Goal: Communication & Community: Answer question/provide support

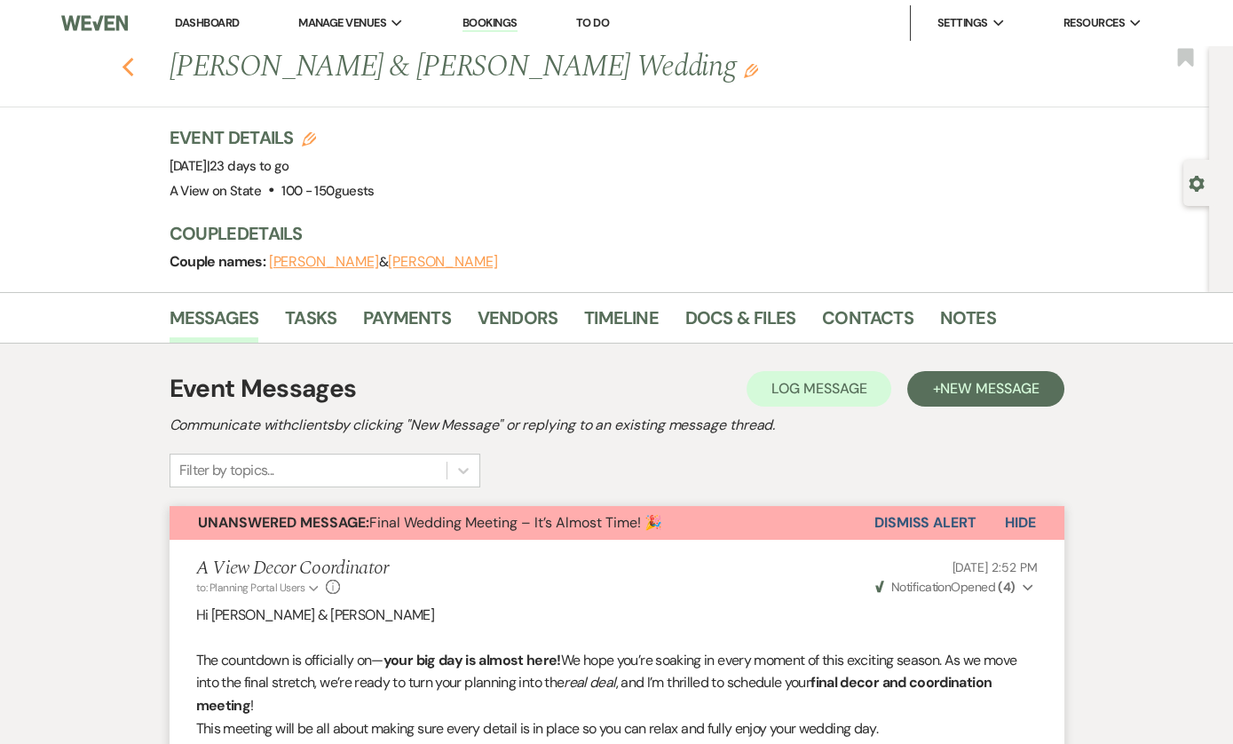
click at [128, 58] on icon "Previous" at bounding box center [128, 67] width 13 height 21
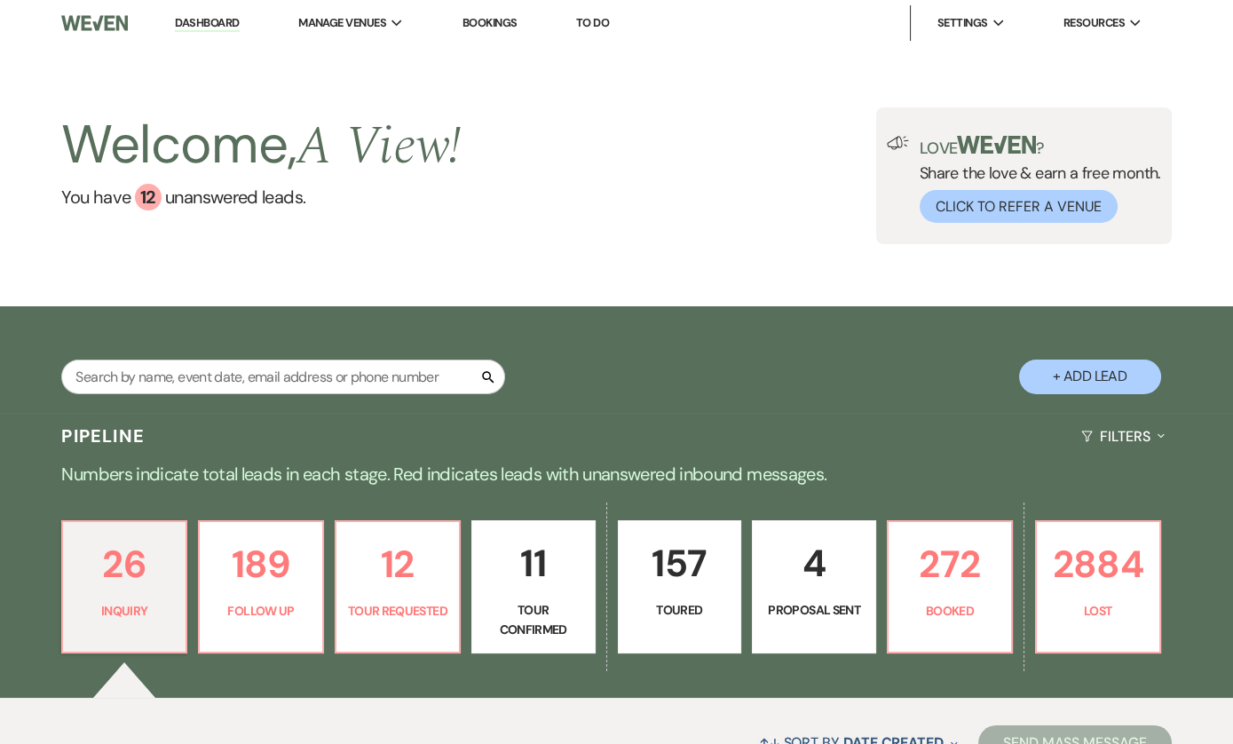
click at [217, 19] on link "Dashboard" at bounding box center [207, 23] width 64 height 17
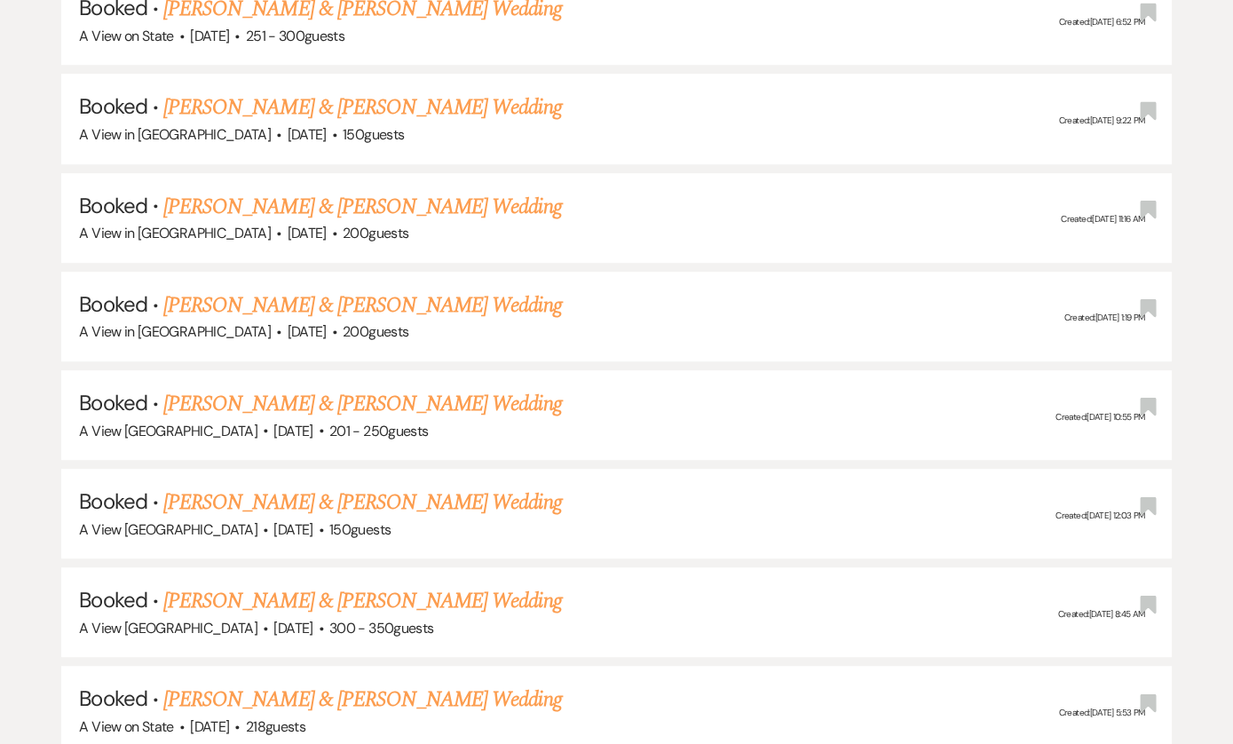
scroll to position [1780, 0]
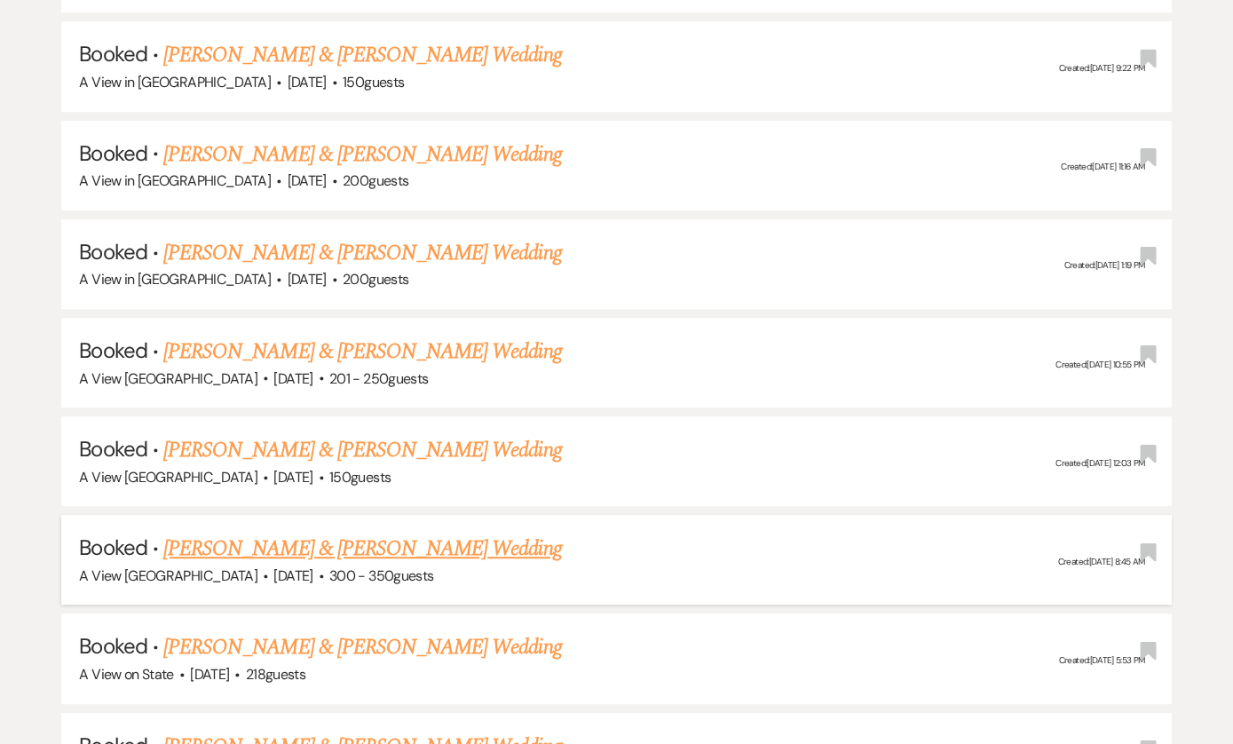
click at [278, 532] on link "[PERSON_NAME] & [PERSON_NAME] Wedding" at bounding box center [362, 548] width 398 height 32
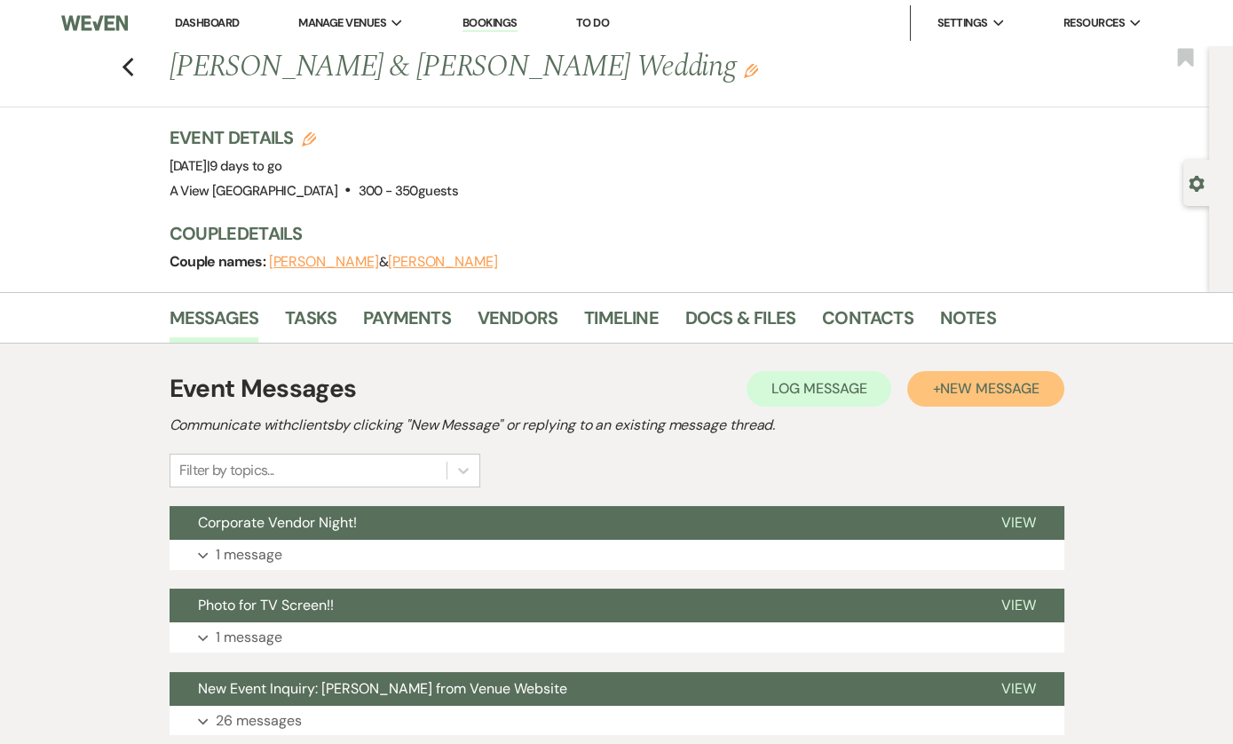
click at [983, 396] on button "+ New Message" at bounding box center [985, 388] width 156 height 35
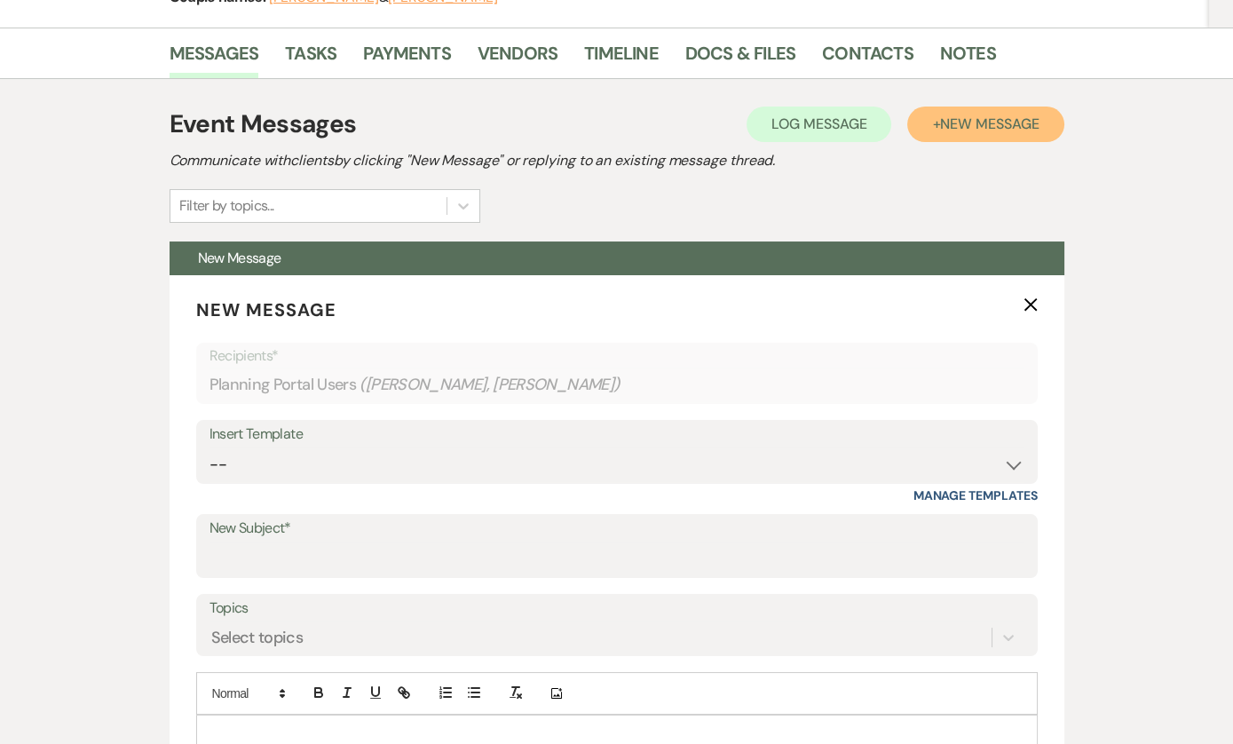
scroll to position [281, 0]
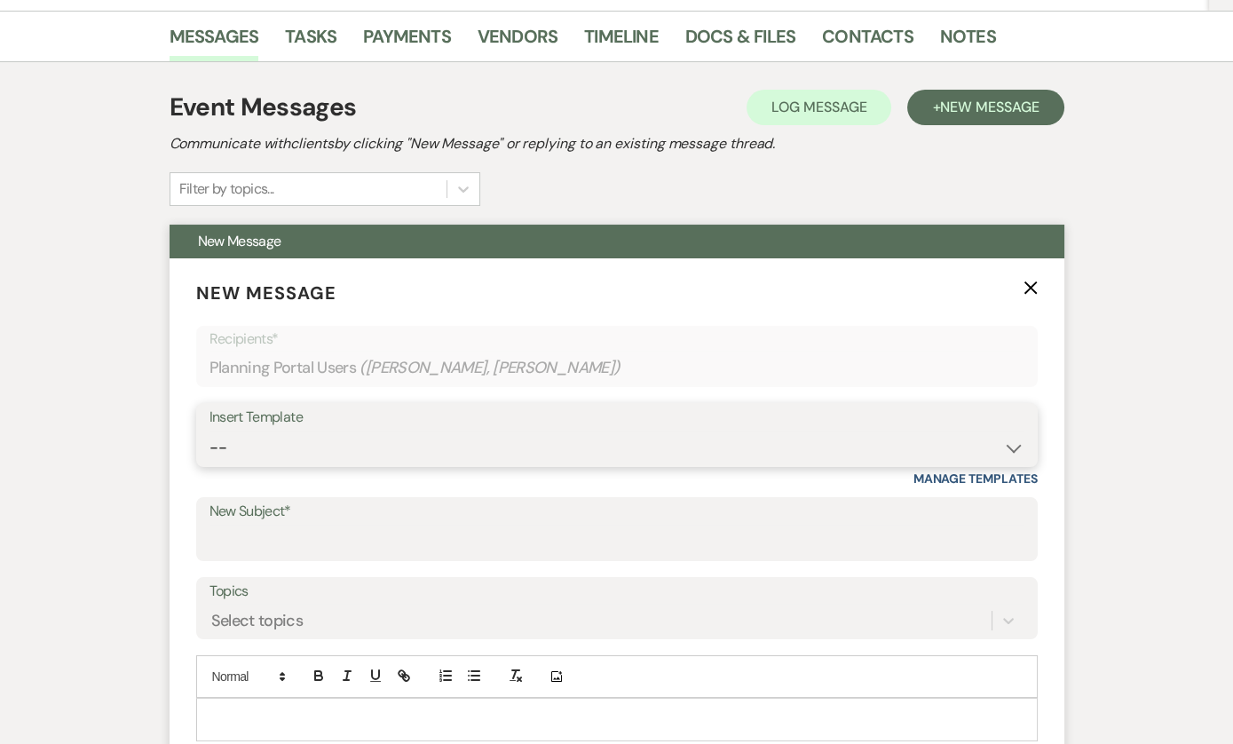
click at [733, 430] on select "-- Tour Confirmation Contract (Pre-Booked Leads) Out of office Inquiry Email Al…" at bounding box center [616, 447] width 815 height 35
select select "3937"
type input "Final Meeting!!!"
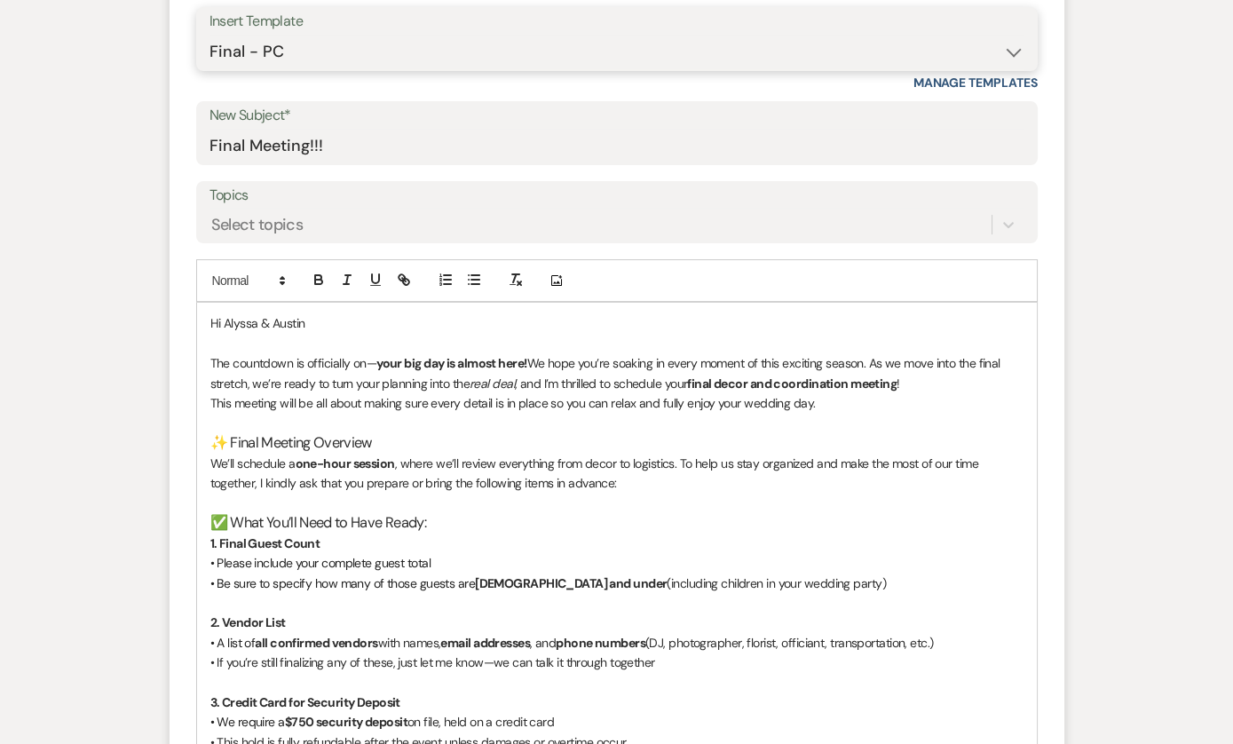
scroll to position [710, 0]
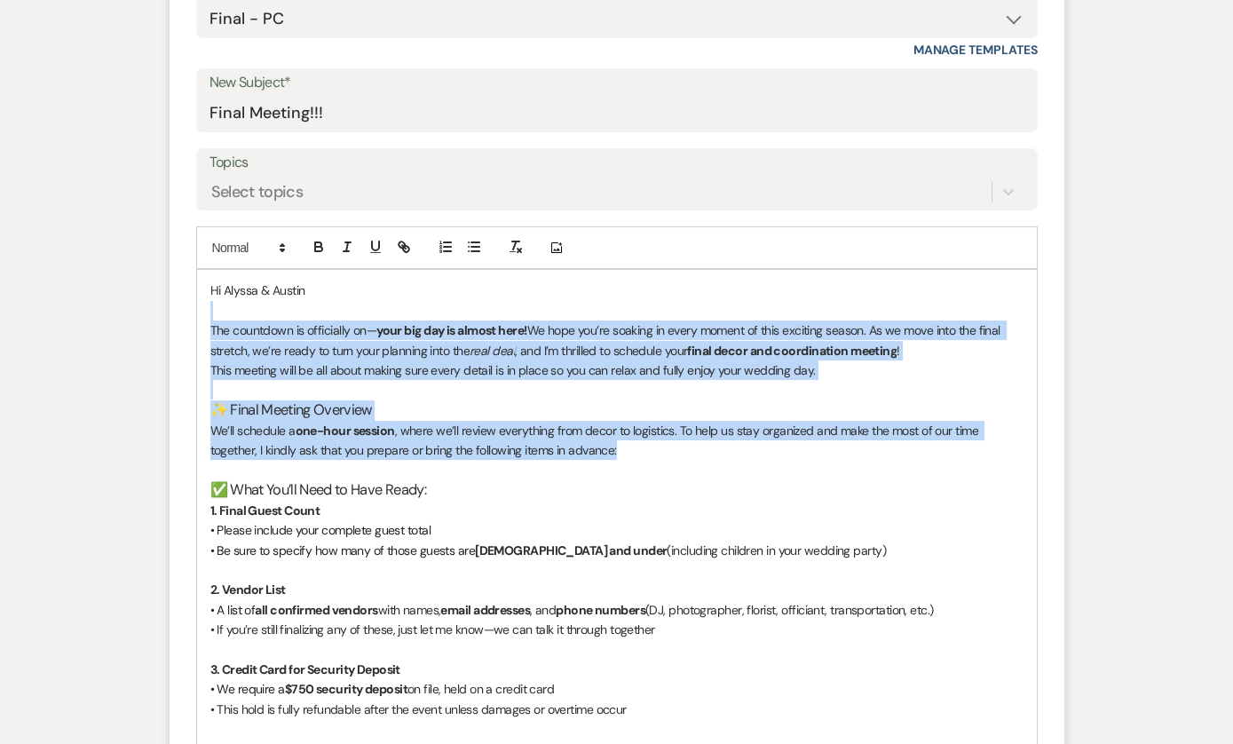
drag, startPoint x: 629, startPoint y: 452, endPoint x: 220, endPoint y: 311, distance: 432.5
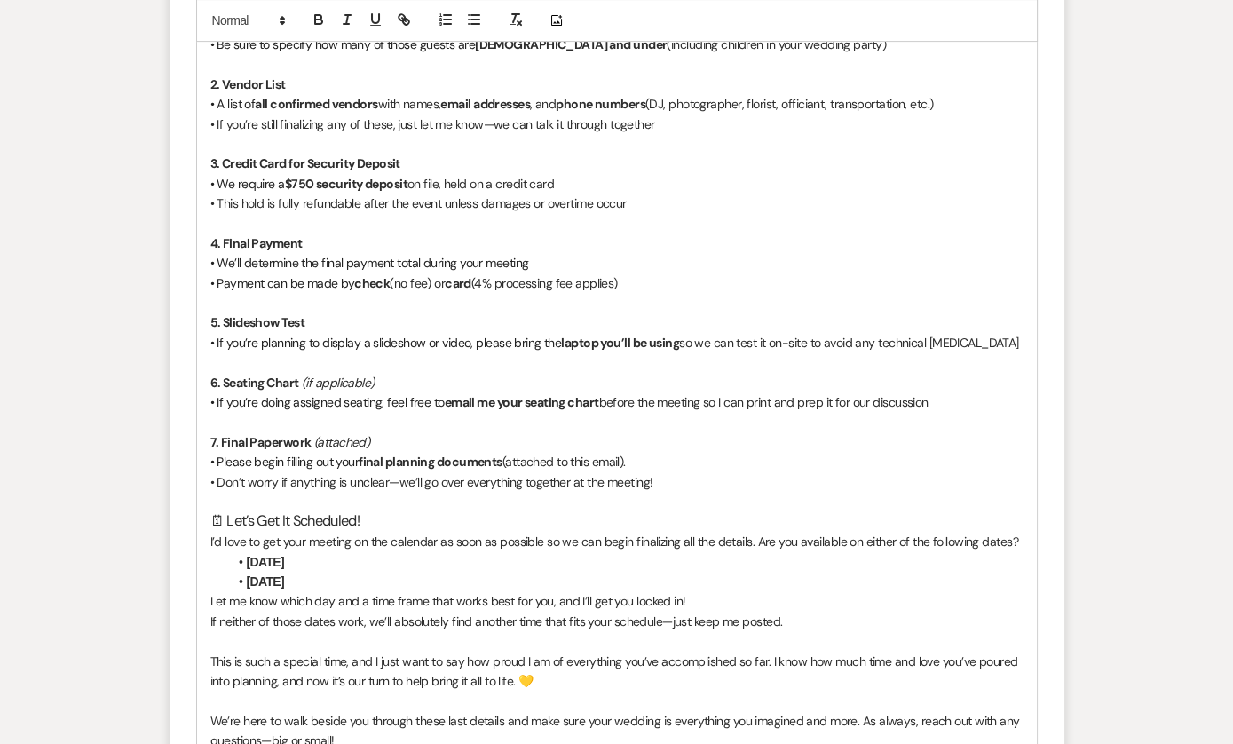
scroll to position [1058, 0]
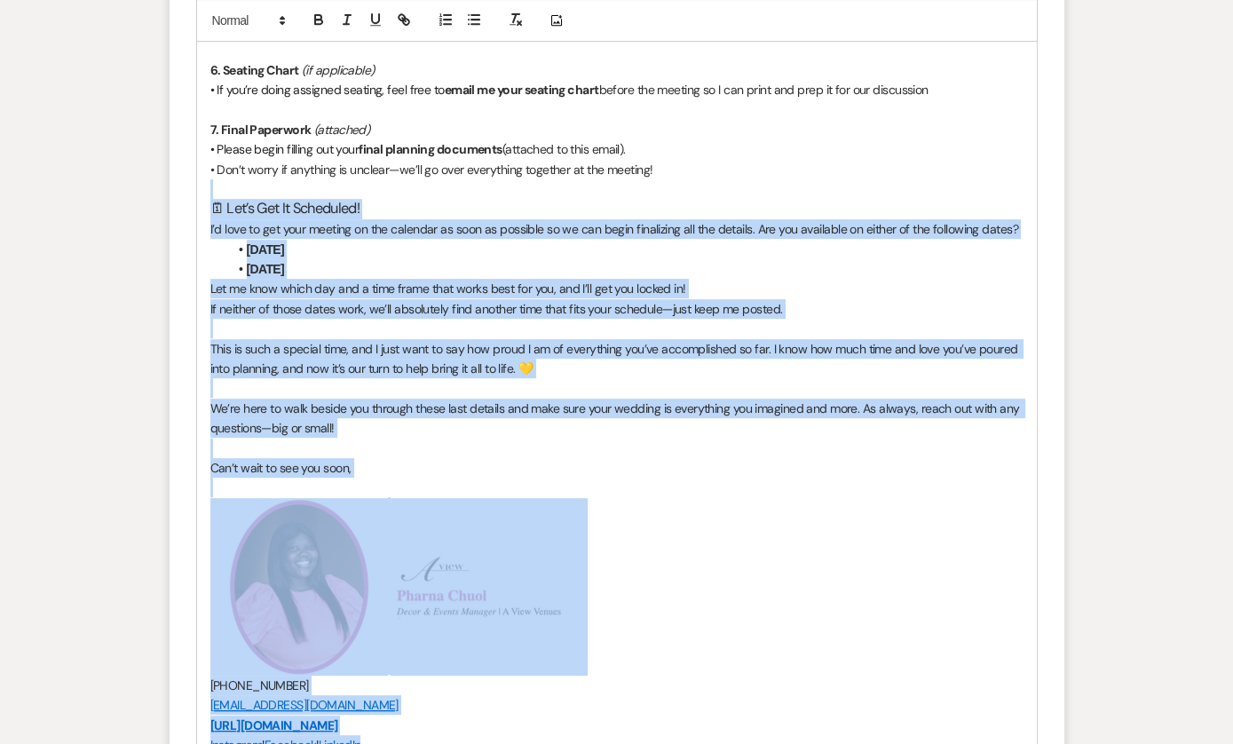
drag, startPoint x: 208, startPoint y: 498, endPoint x: 731, endPoint y: 743, distance: 578.0
click at [731, 743] on div "✅ What You’ll Need to Have Ready: 1. Final Guest Count • Please include your co…" at bounding box center [617, 297] width 840 height 1372
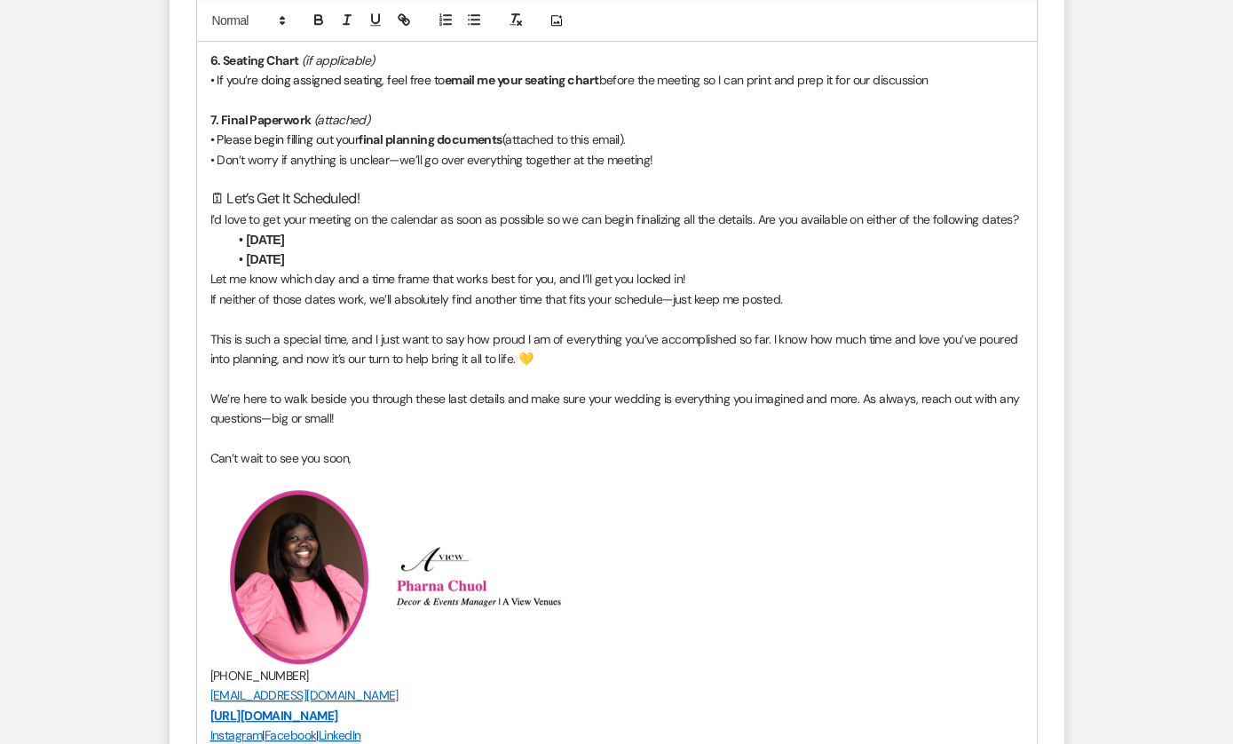
click at [360, 398] on p "We’re here to walk beside you through these last details and make sure your wed…" at bounding box center [616, 409] width 813 height 40
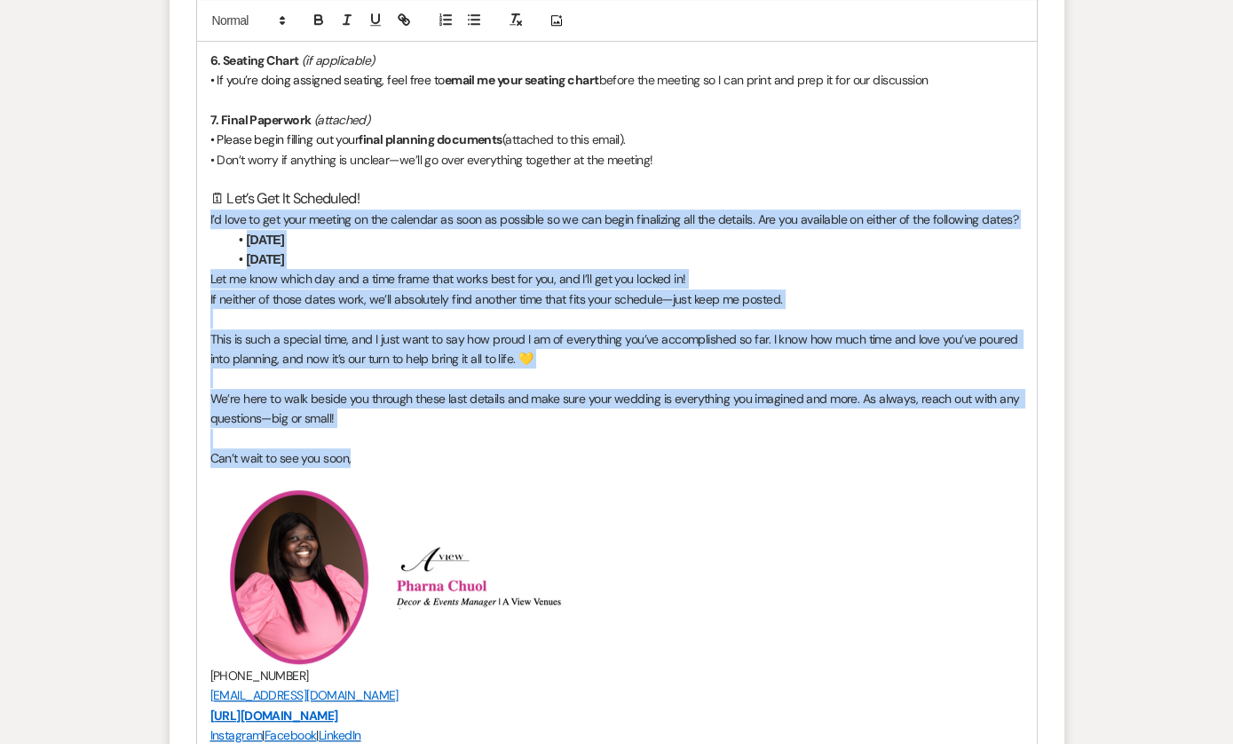
drag, startPoint x: 359, startPoint y: 461, endPoint x: 199, endPoint y: 209, distance: 299.1
click at [199, 209] on div "✅ What You’ll Need to Have Ready: 1. Final Guest Count • Please include your co…" at bounding box center [617, 288] width 840 height 1372
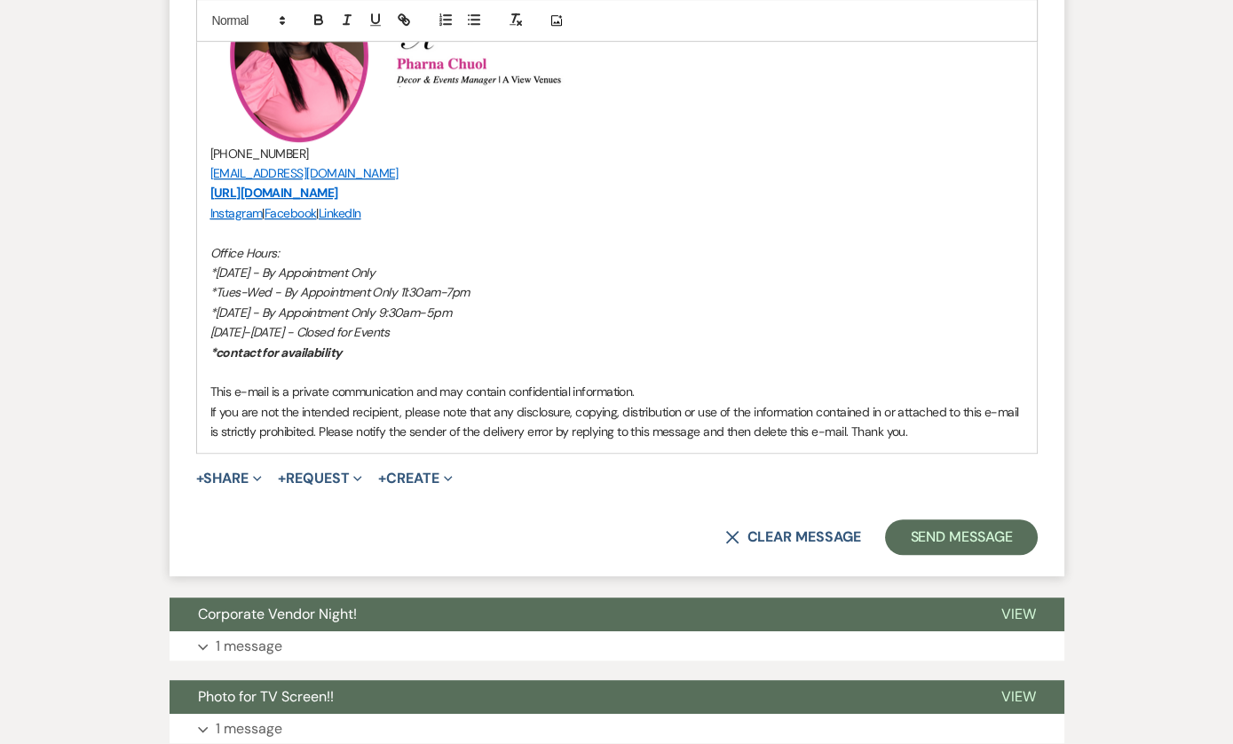
scroll to position [1643, 0]
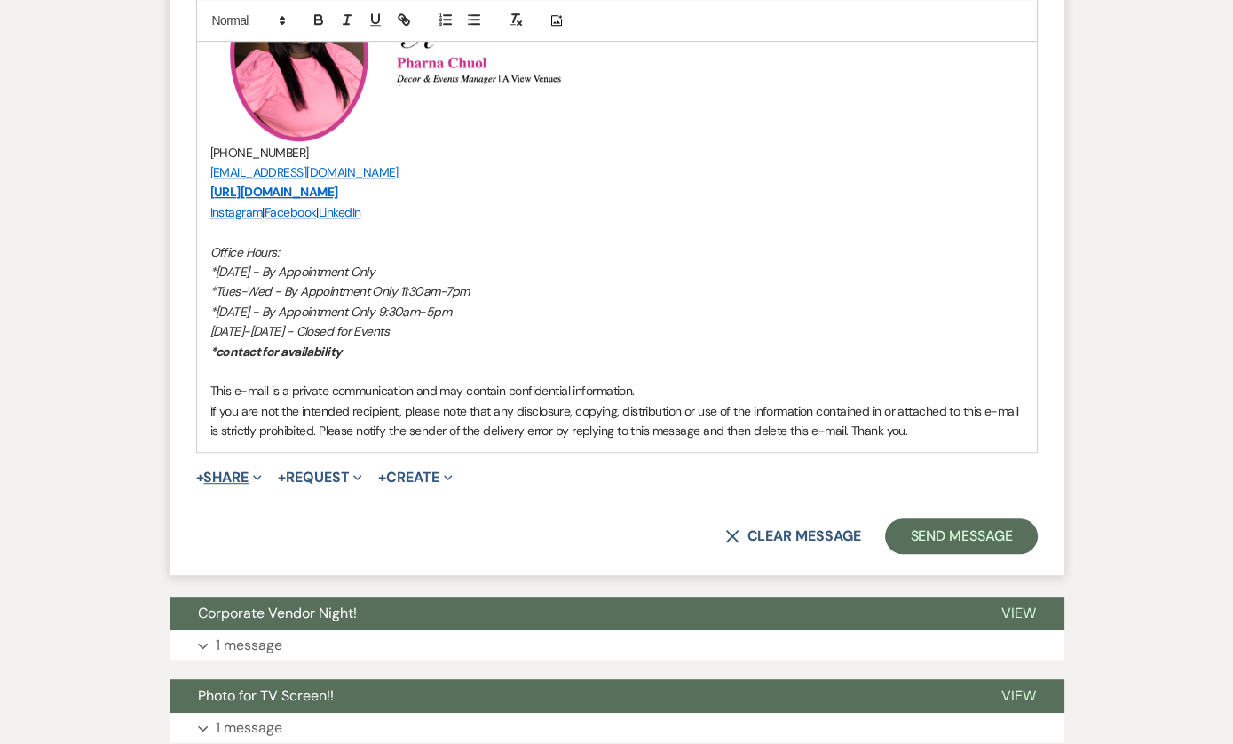
click at [257, 476] on use "button" at bounding box center [257, 478] width 8 height 5
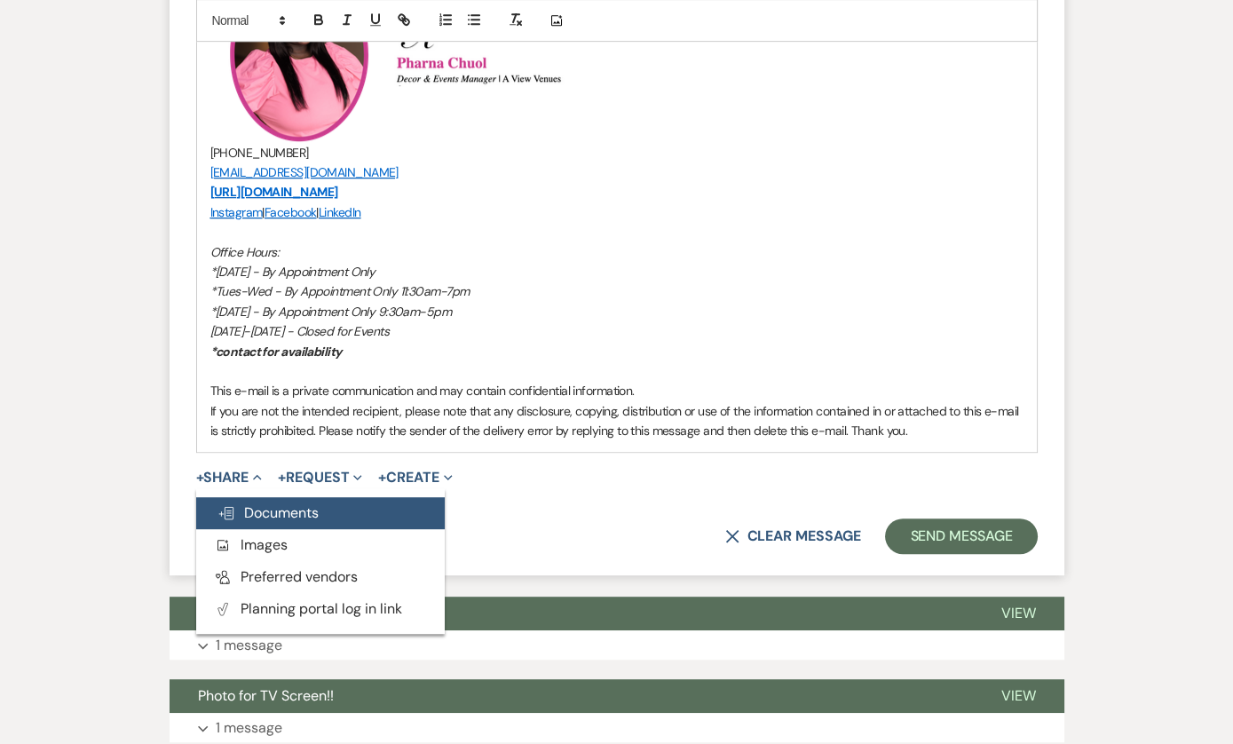
click at [283, 516] on span "Doc Upload Documents" at bounding box center [267, 512] width 101 height 19
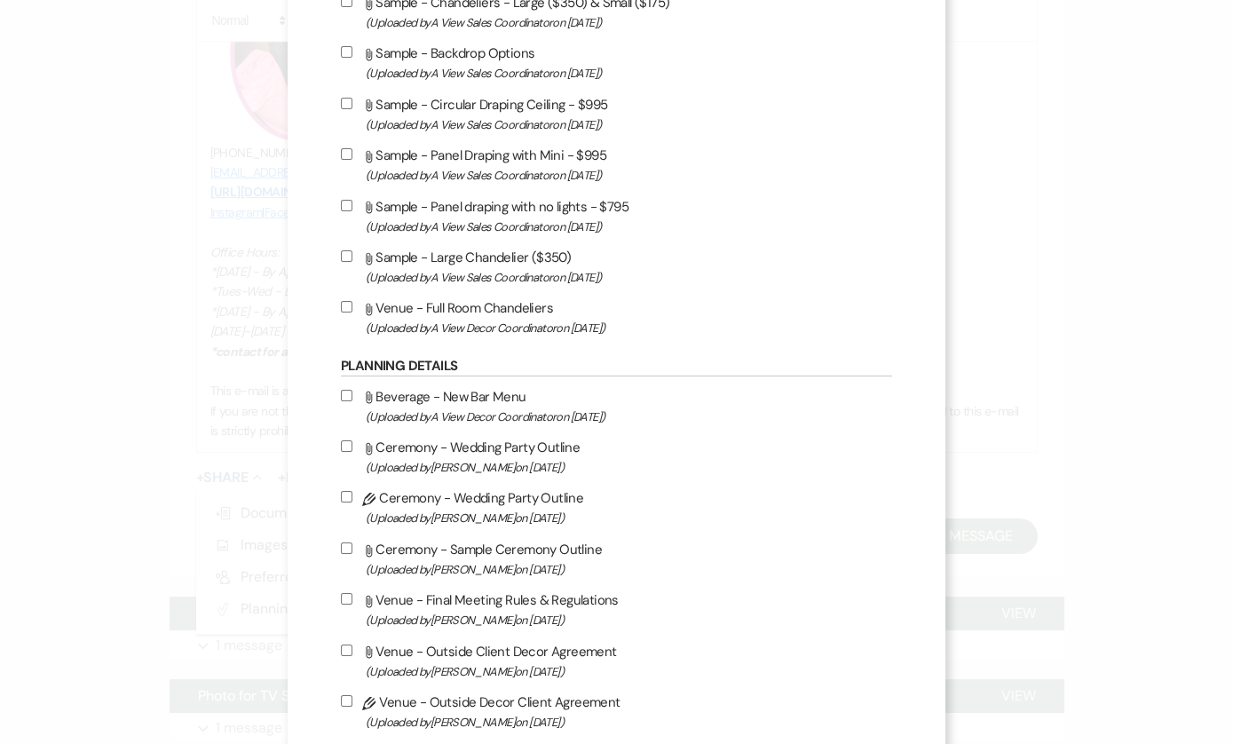
scroll to position [413, 0]
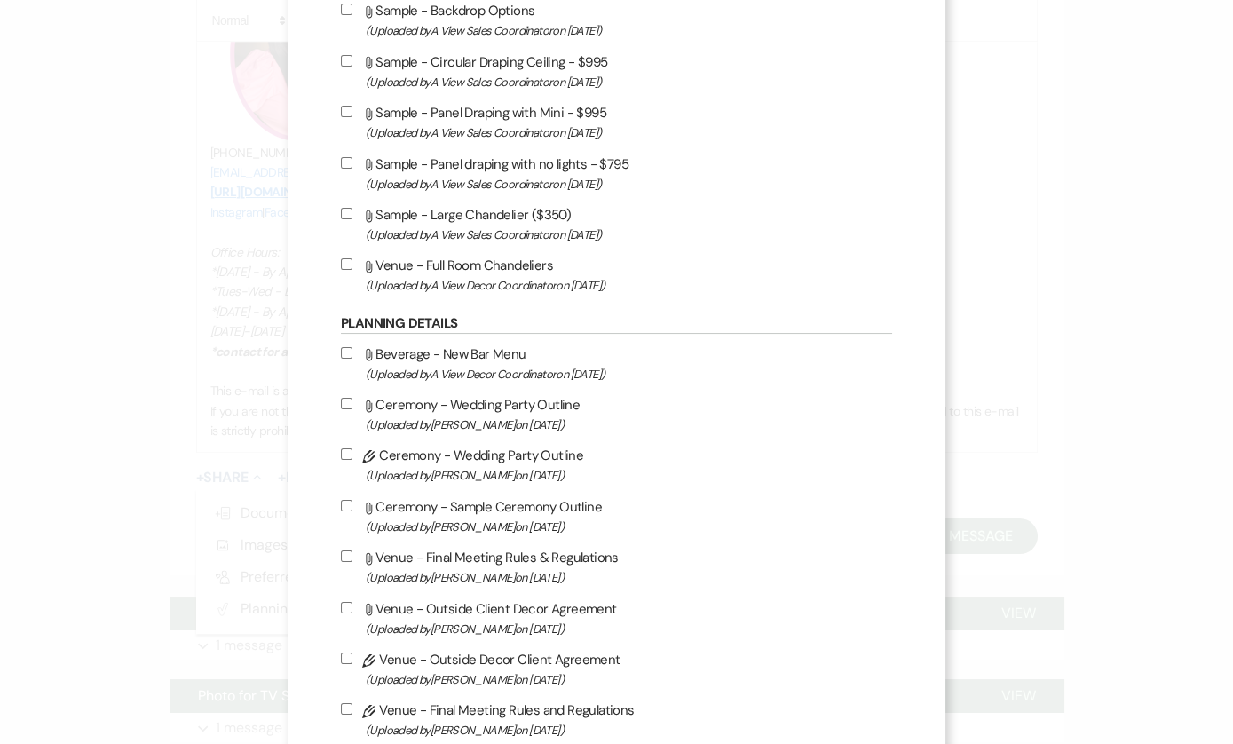
click at [352, 454] on input "Pencil Ceremony - Wedding Party Outline (Uploaded by [PERSON_NAME] on [DATE] )" at bounding box center [347, 454] width 12 height 12
checkbox input "true"
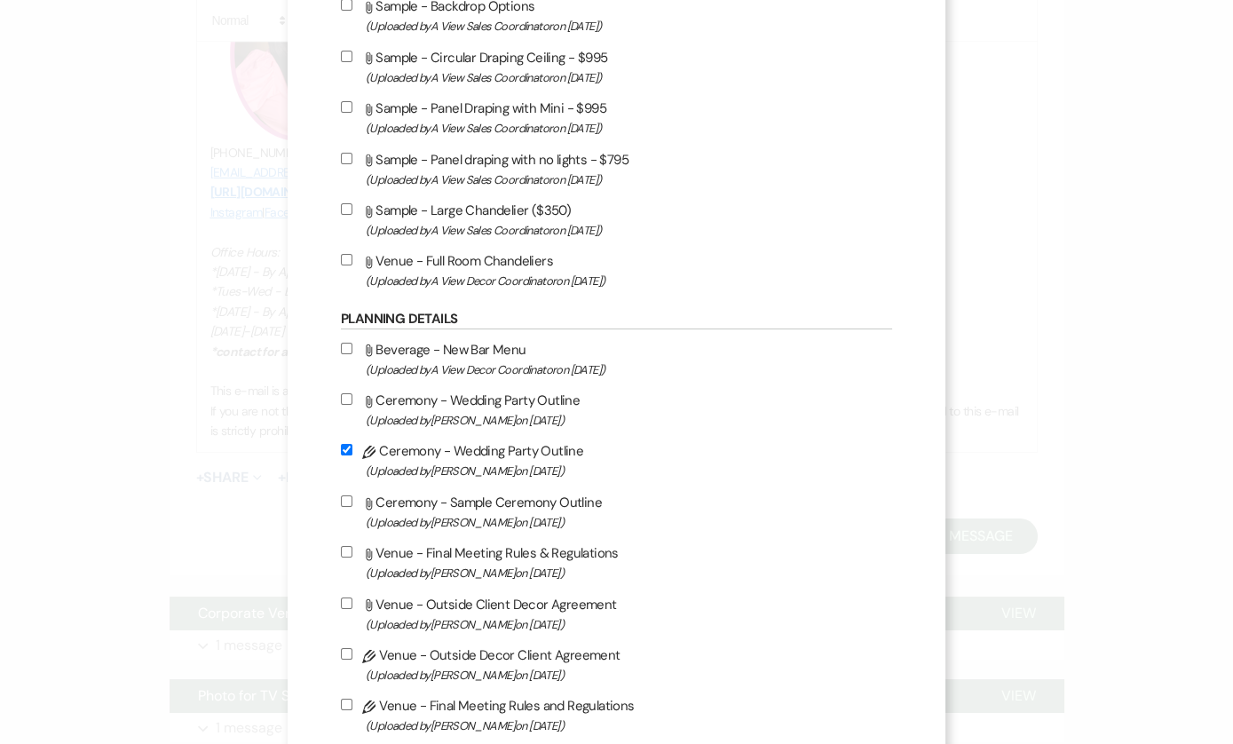
click at [352, 501] on input "Attach File Ceremony - Sample Ceremony Outline (Uploaded by [PERSON_NAME] on [D…" at bounding box center [347, 501] width 12 height 12
checkbox input "true"
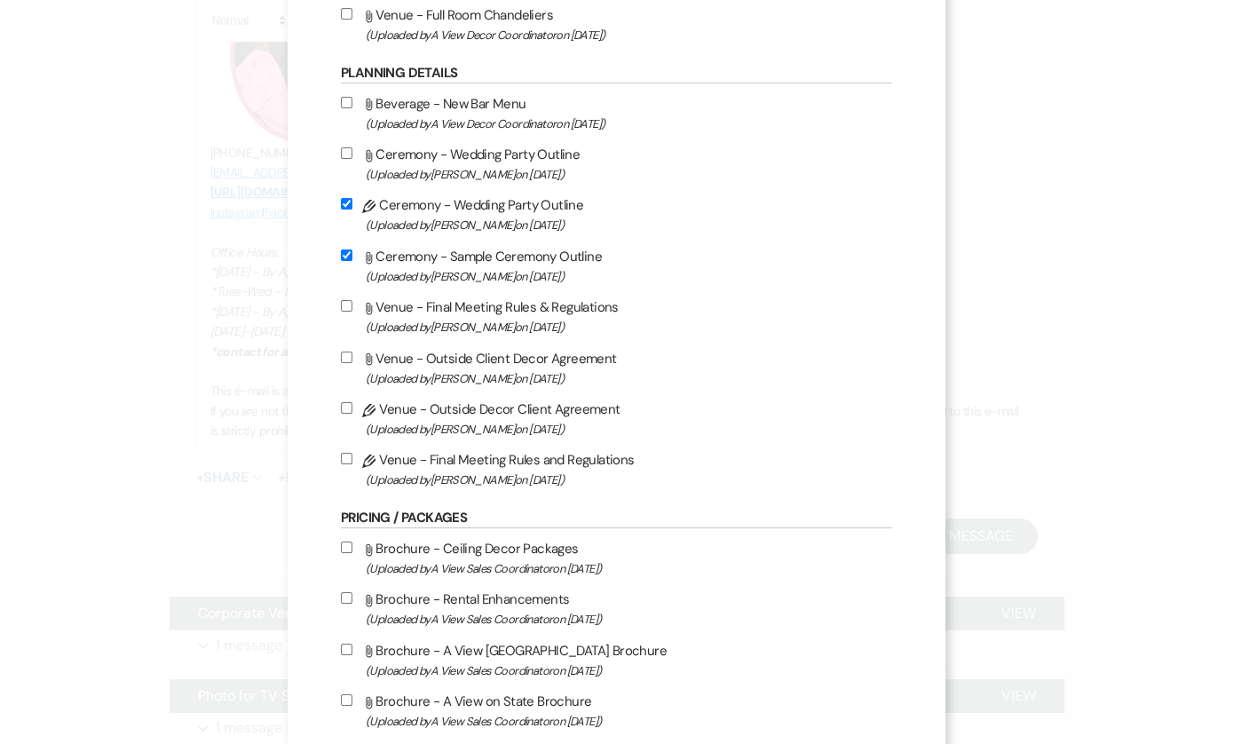
scroll to position [695, 0]
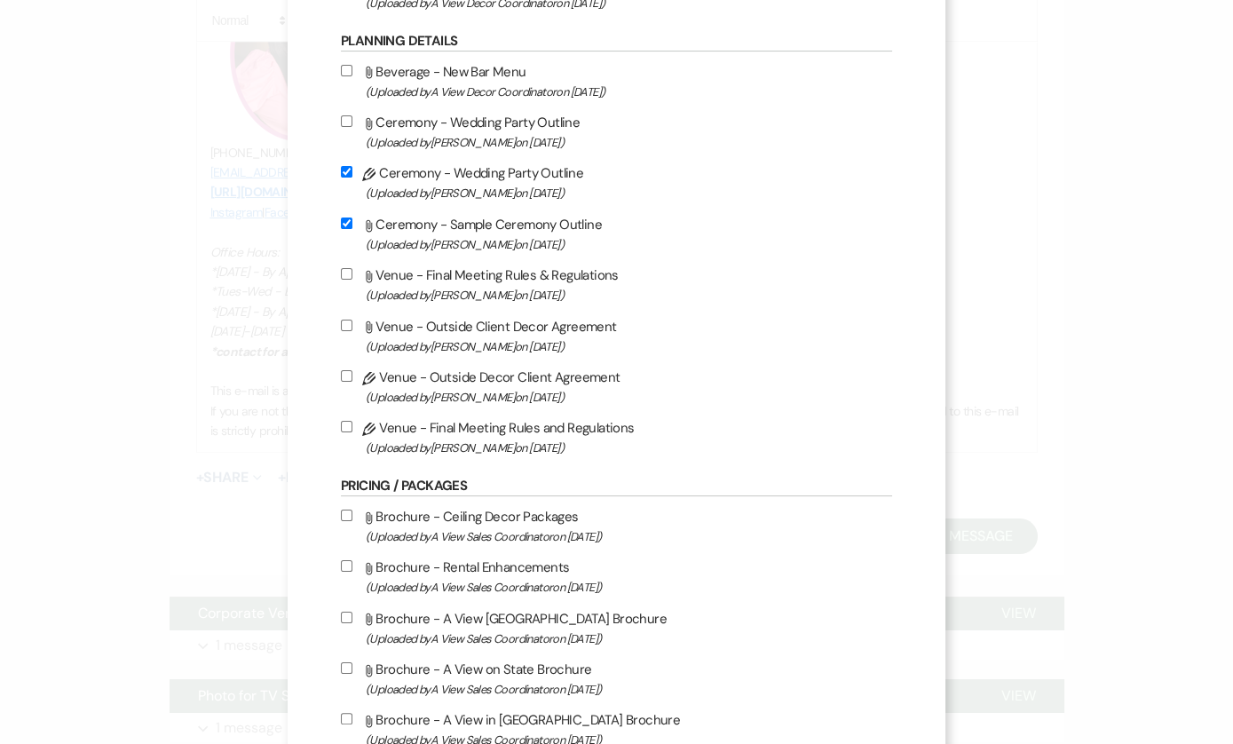
click at [346, 430] on div "X Attach Files Library Files Event Documents Upload File Invoice / Rental Agree…" at bounding box center [617, 398] width 658 height 2187
click at [352, 431] on input "Pencil Venue - Final Meeting Rules and Regulations (Uploaded by [PERSON_NAME] o…" at bounding box center [347, 427] width 12 height 12
checkbox input "true"
click at [352, 379] on input "Pencil Venue - Outside Decor Client Agreement (Uploaded by [PERSON_NAME] on [DA…" at bounding box center [347, 376] width 12 height 12
checkbox input "true"
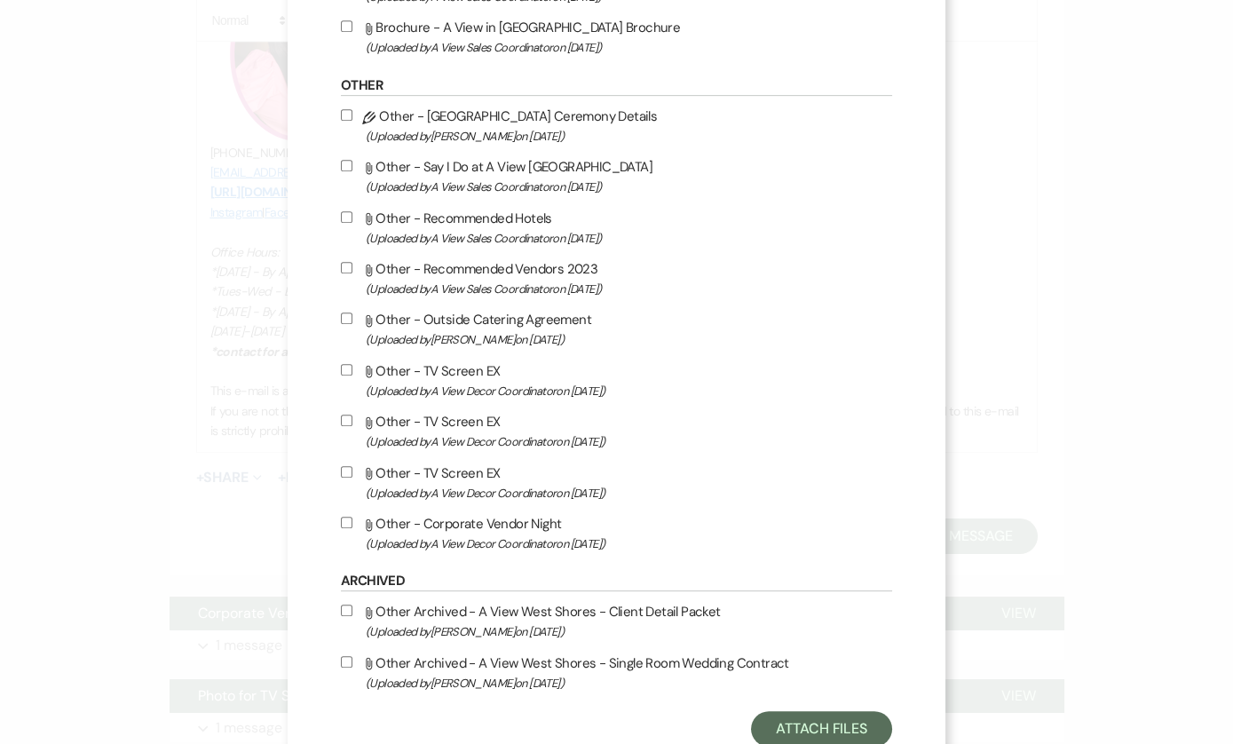
scroll to position [1450, 0]
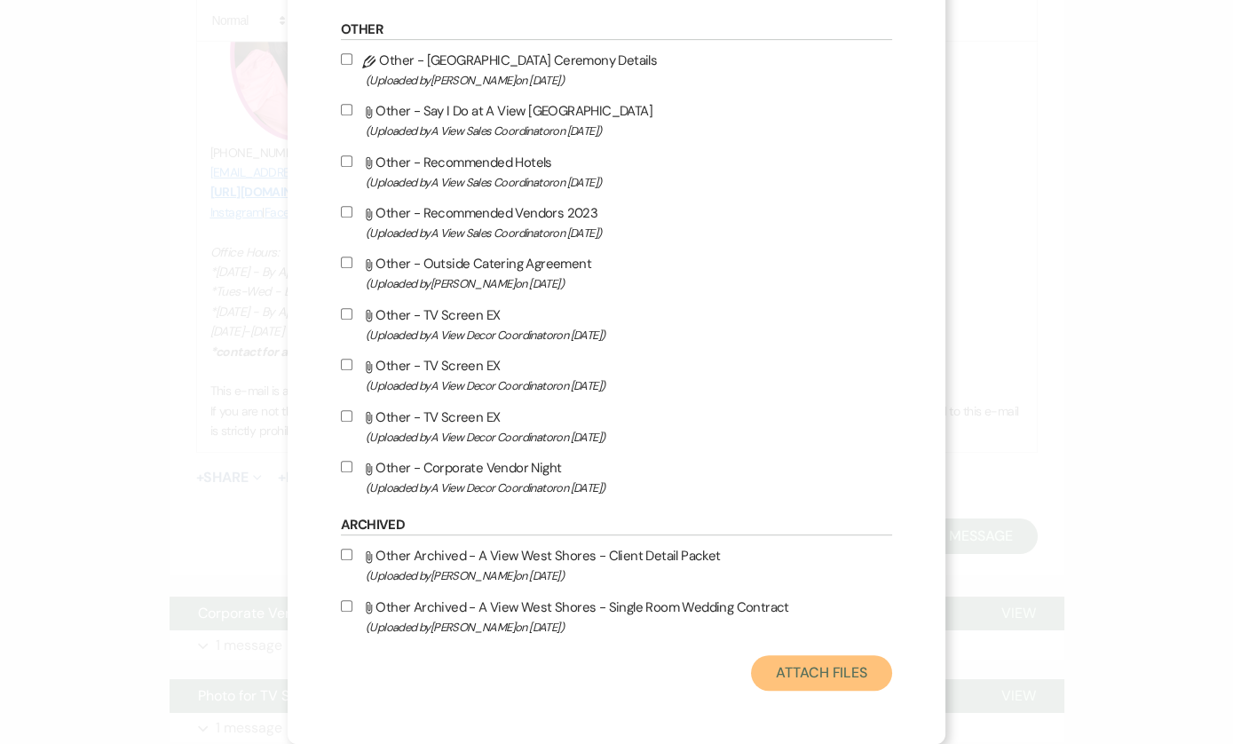
click at [798, 670] on button "Attach Files" at bounding box center [821, 672] width 141 height 35
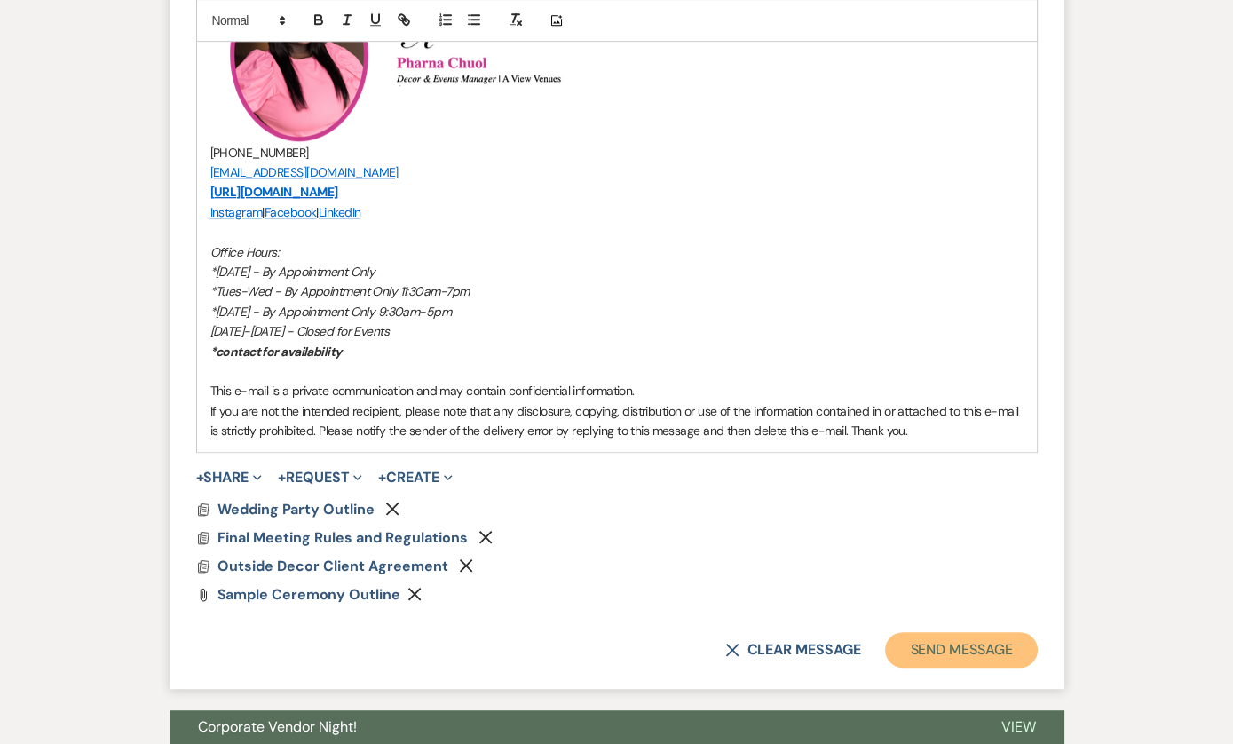
click at [926, 633] on button "Send Message" at bounding box center [961, 649] width 152 height 35
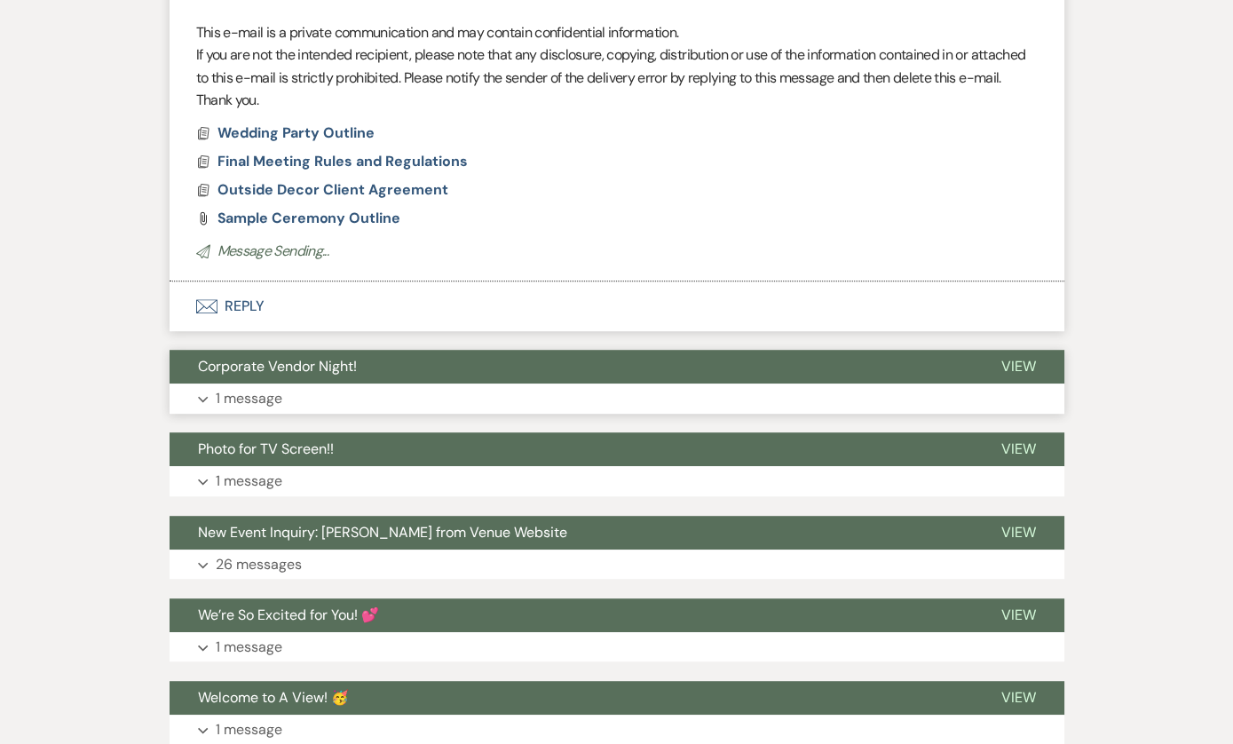
scroll to position [1768, 0]
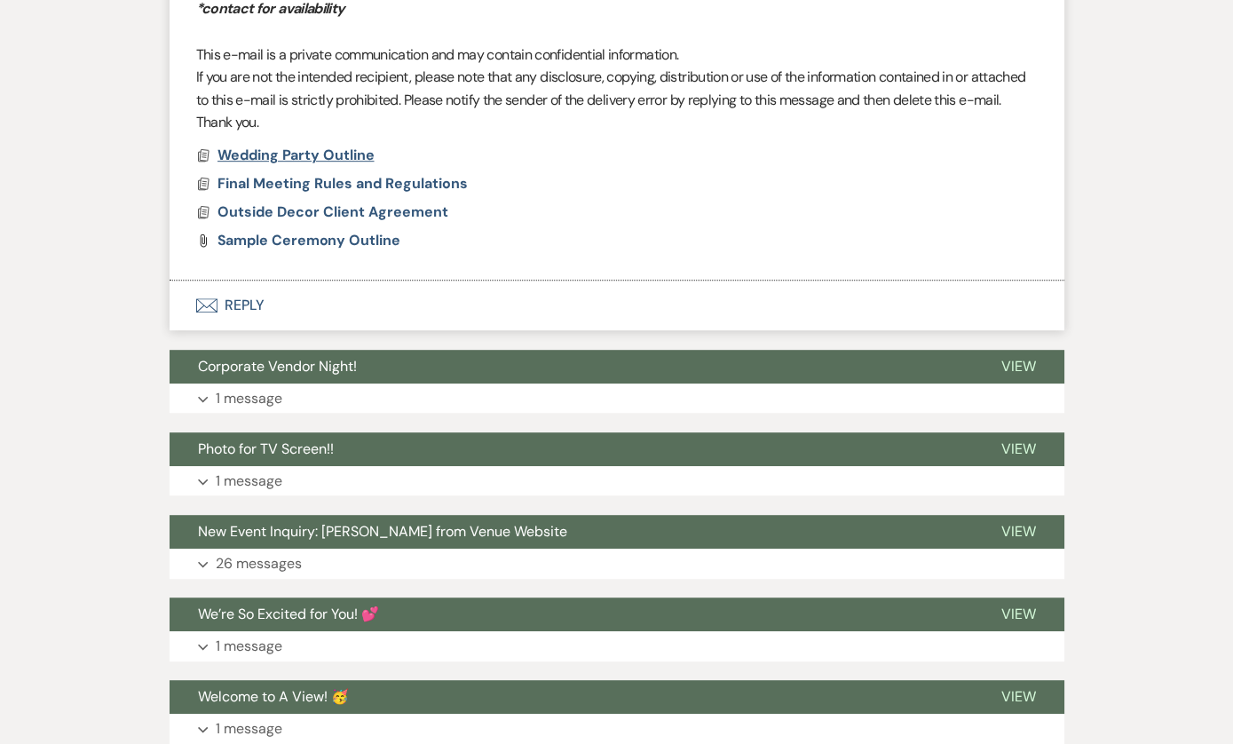
click at [327, 164] on span "Wedding Party Outline" at bounding box center [295, 155] width 157 height 19
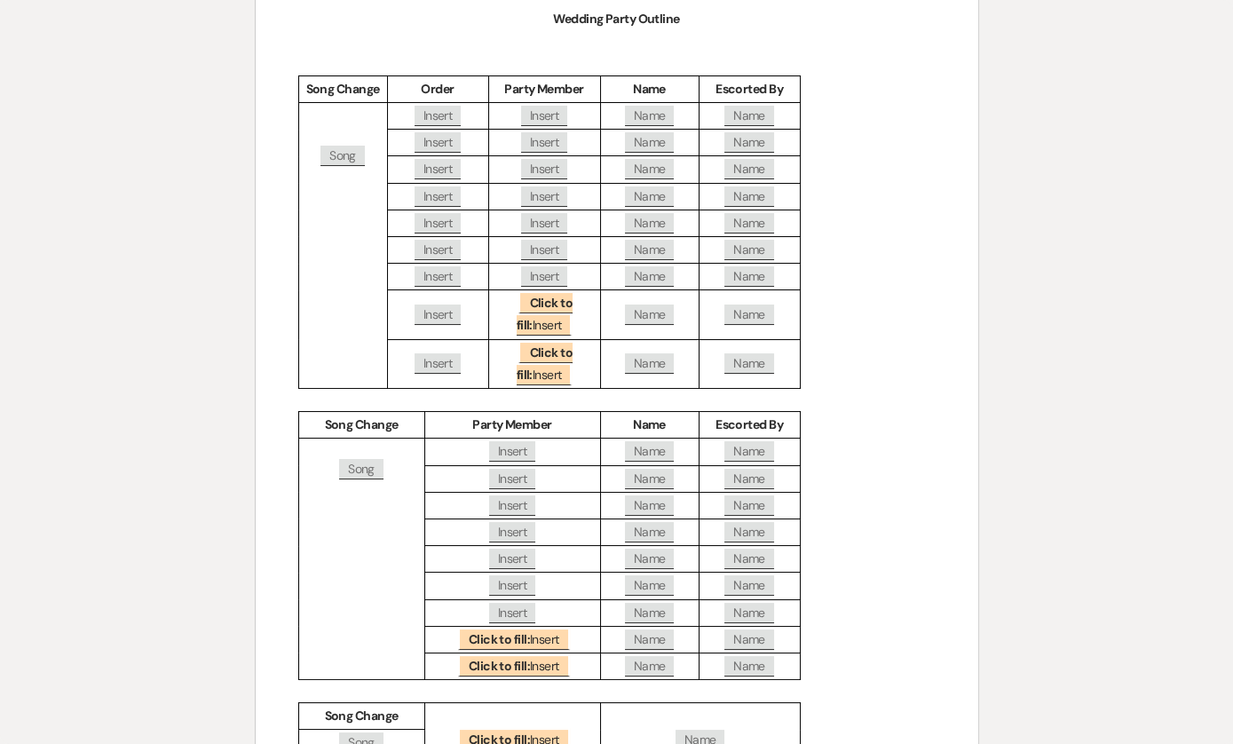
scroll to position [236, 0]
click at [532, 303] on b "Click to fill:" at bounding box center [544, 313] width 56 height 38
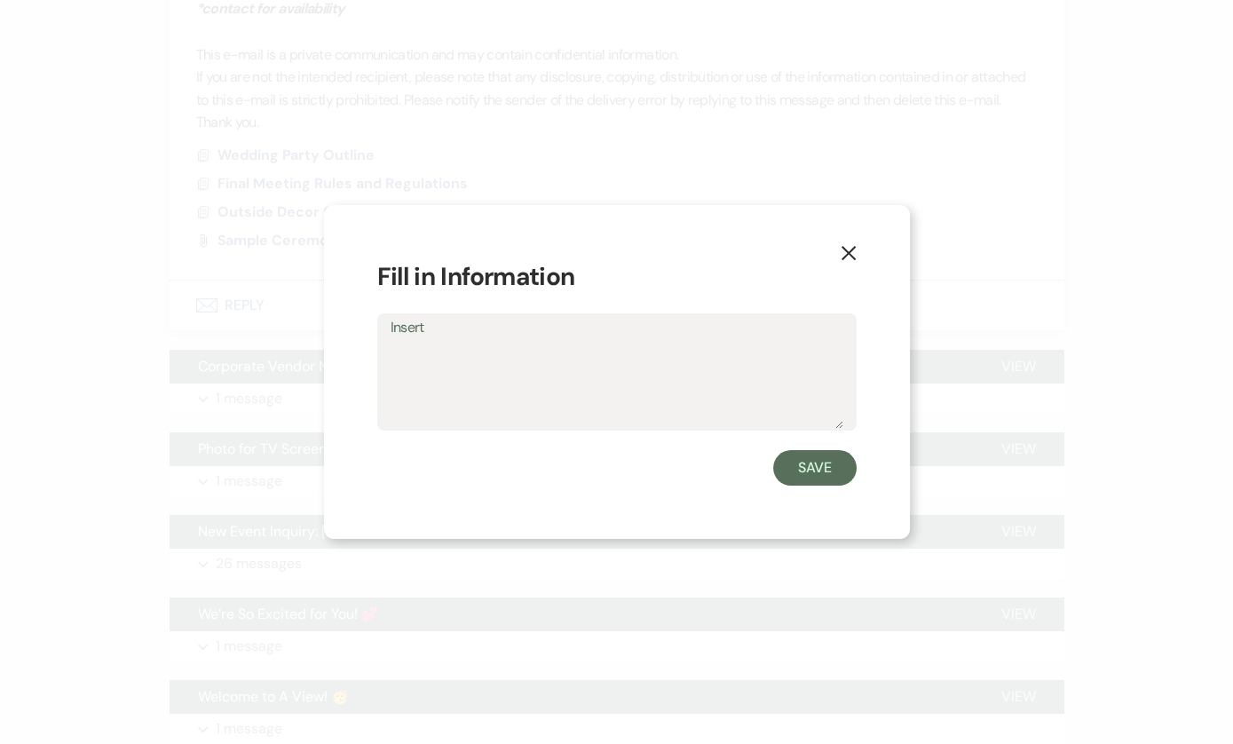
click at [843, 256] on use "button" at bounding box center [847, 253] width 14 height 14
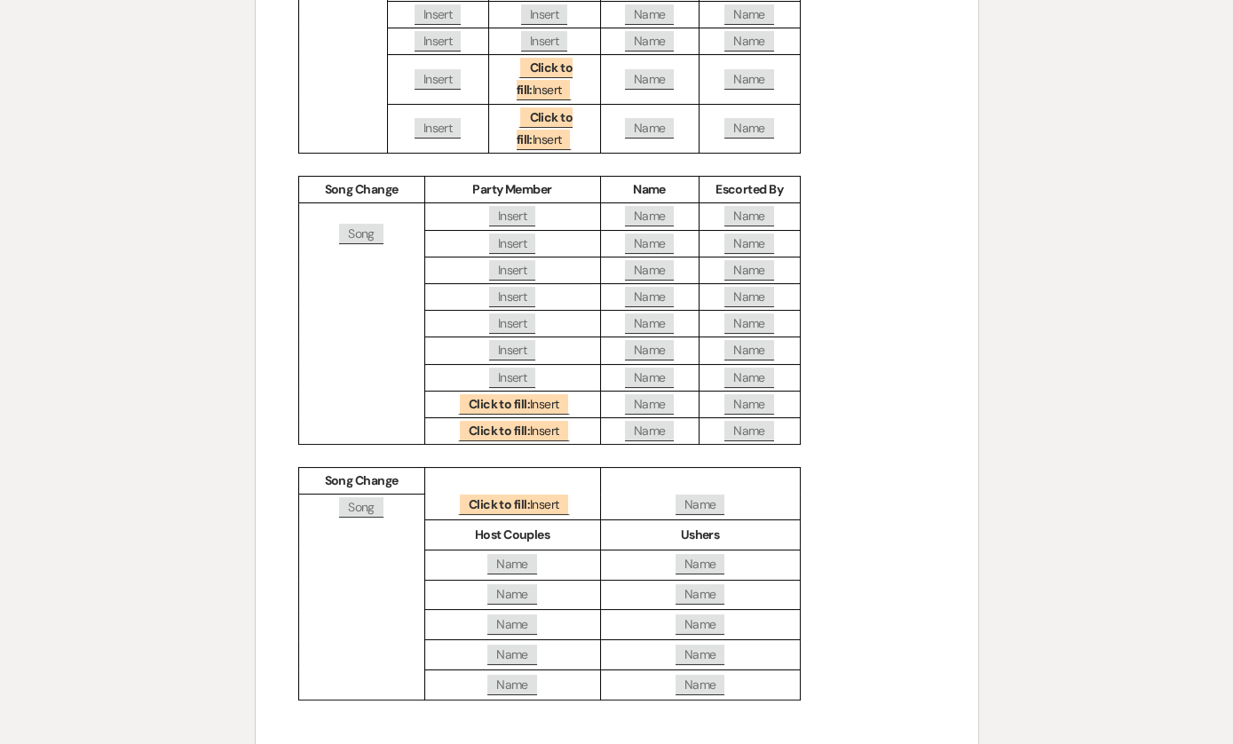
scroll to position [489, 0]
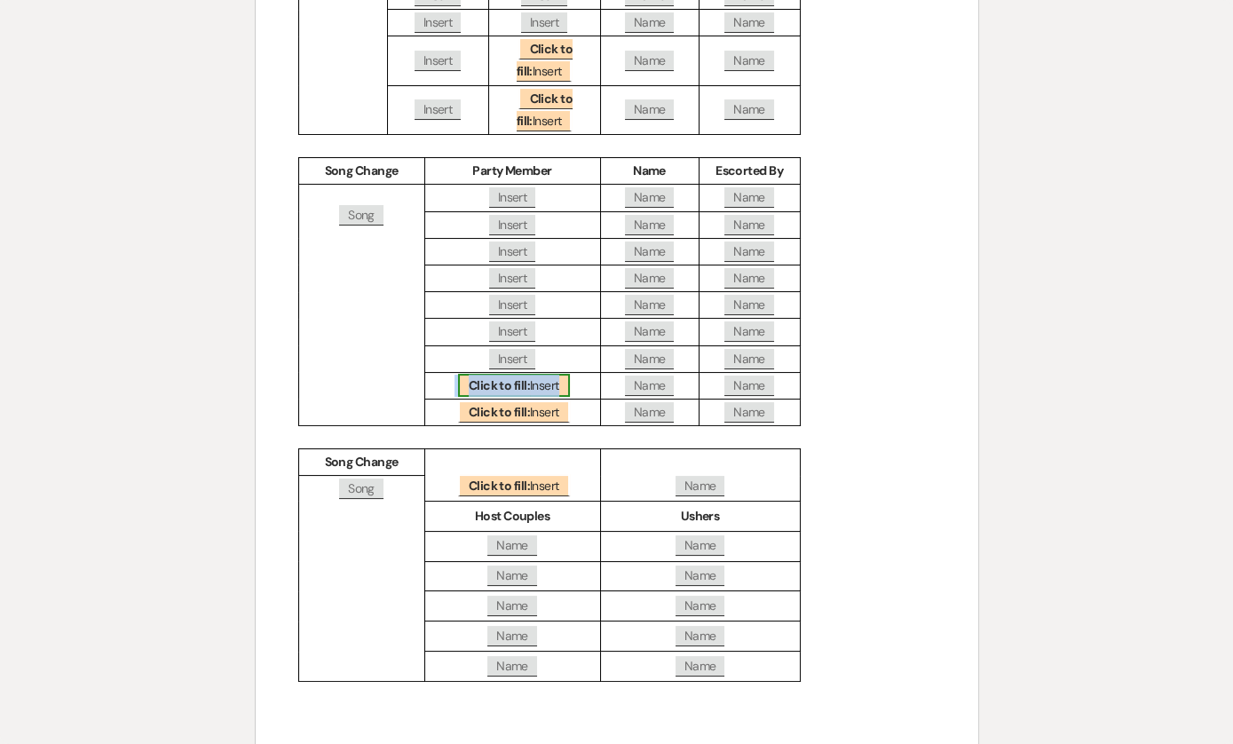
click at [522, 382] on b "Click to fill:" at bounding box center [499, 385] width 61 height 16
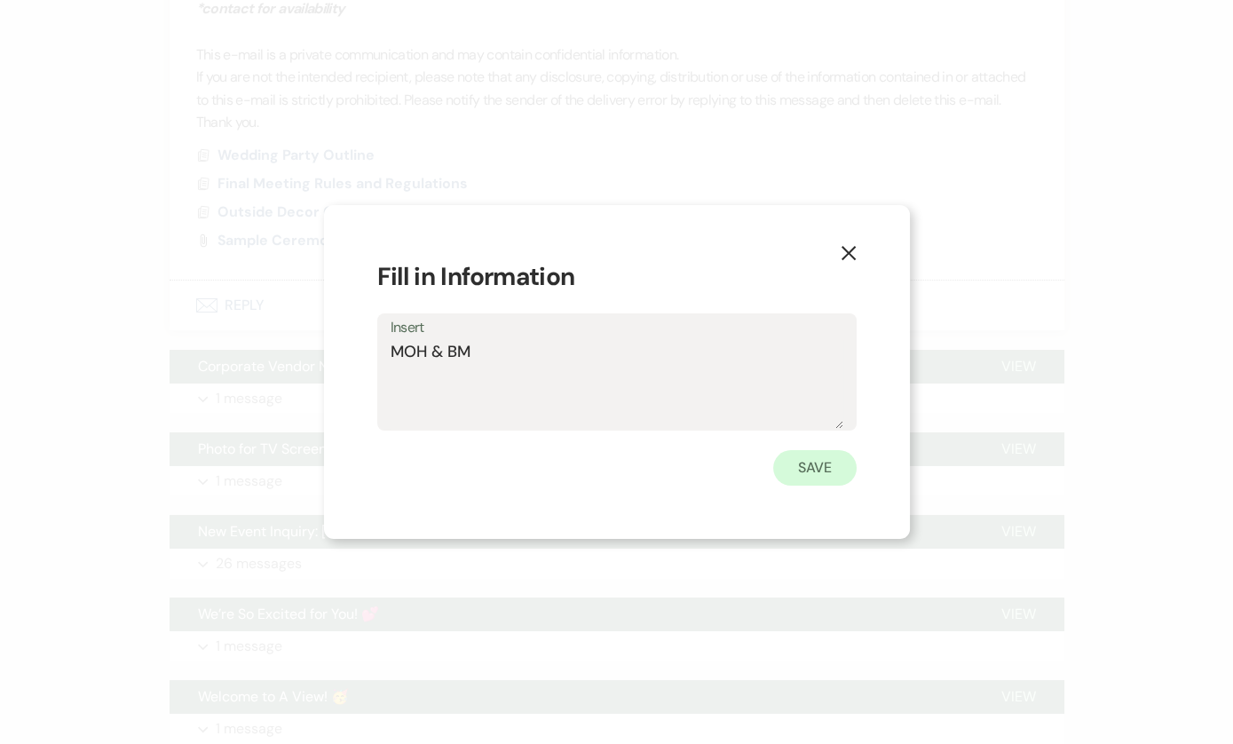
type textarea "MOH & BM"
click at [831, 469] on button "Save" at bounding box center [814, 467] width 83 height 35
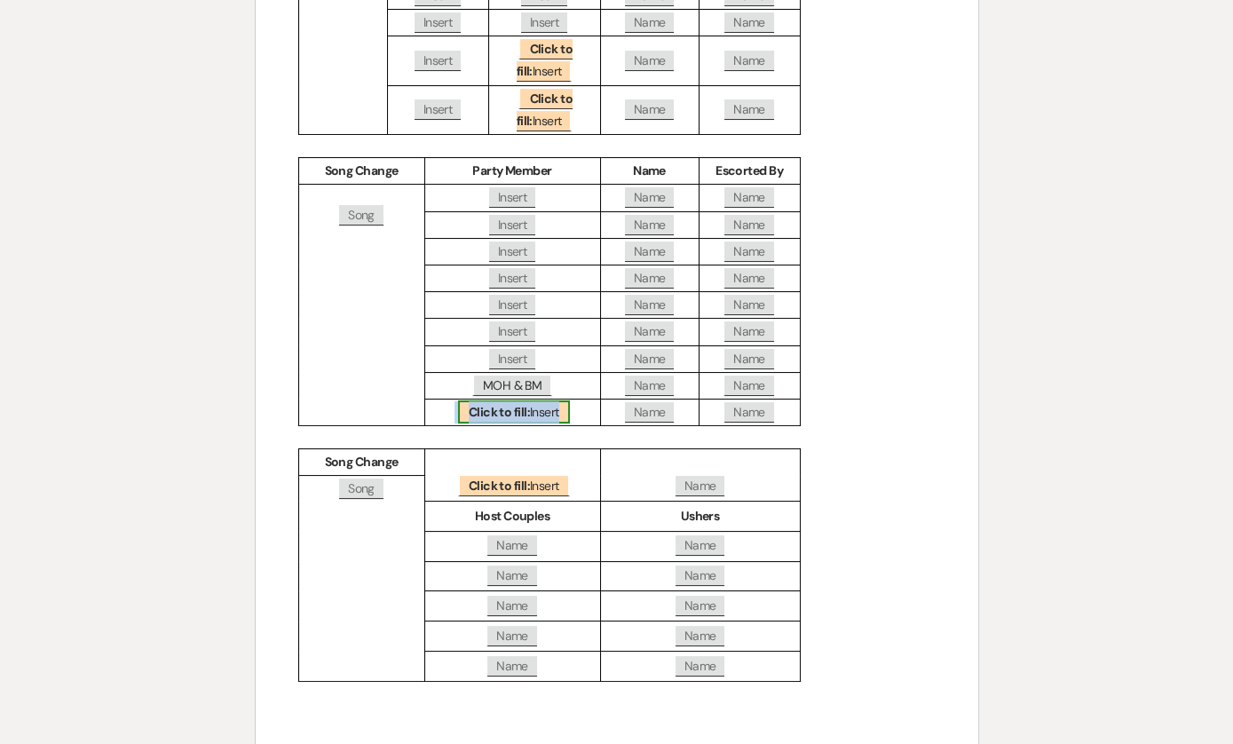
click at [525, 404] on b "Click to fill:" at bounding box center [499, 412] width 61 height 16
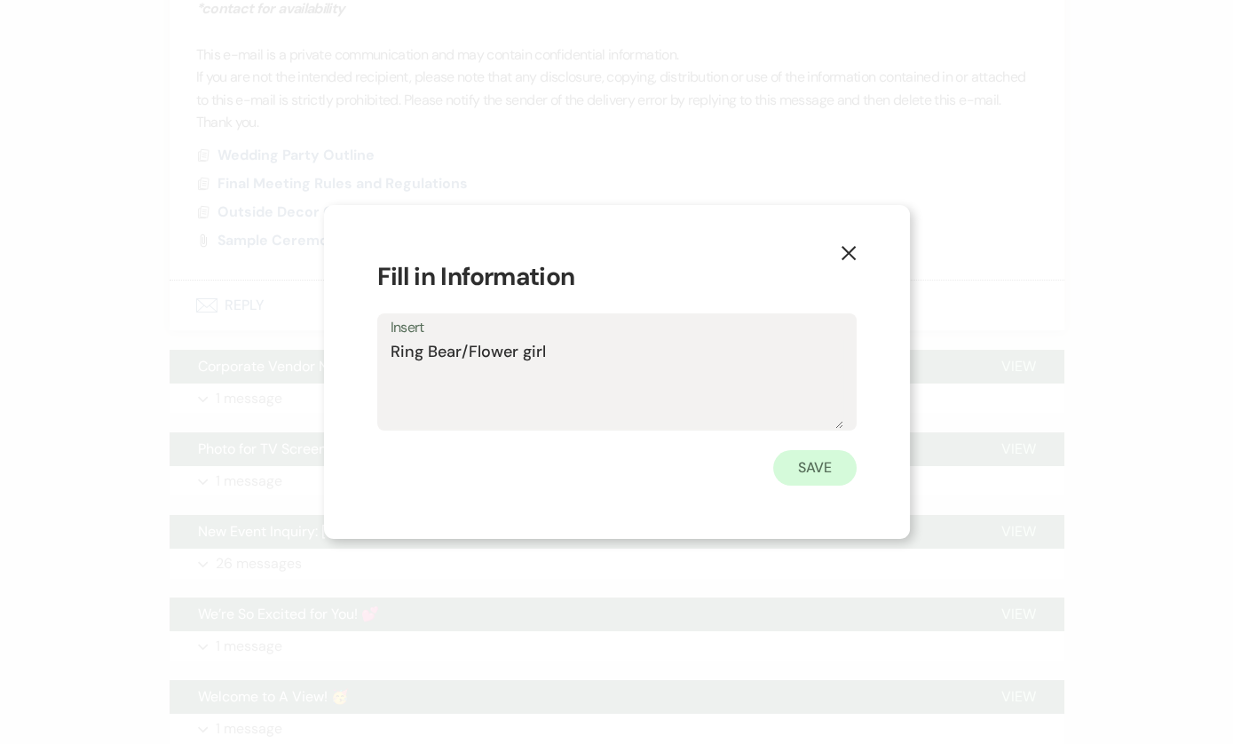
type textarea "Ring Bear/Flower girl"
click at [780, 470] on button "Save" at bounding box center [814, 467] width 83 height 35
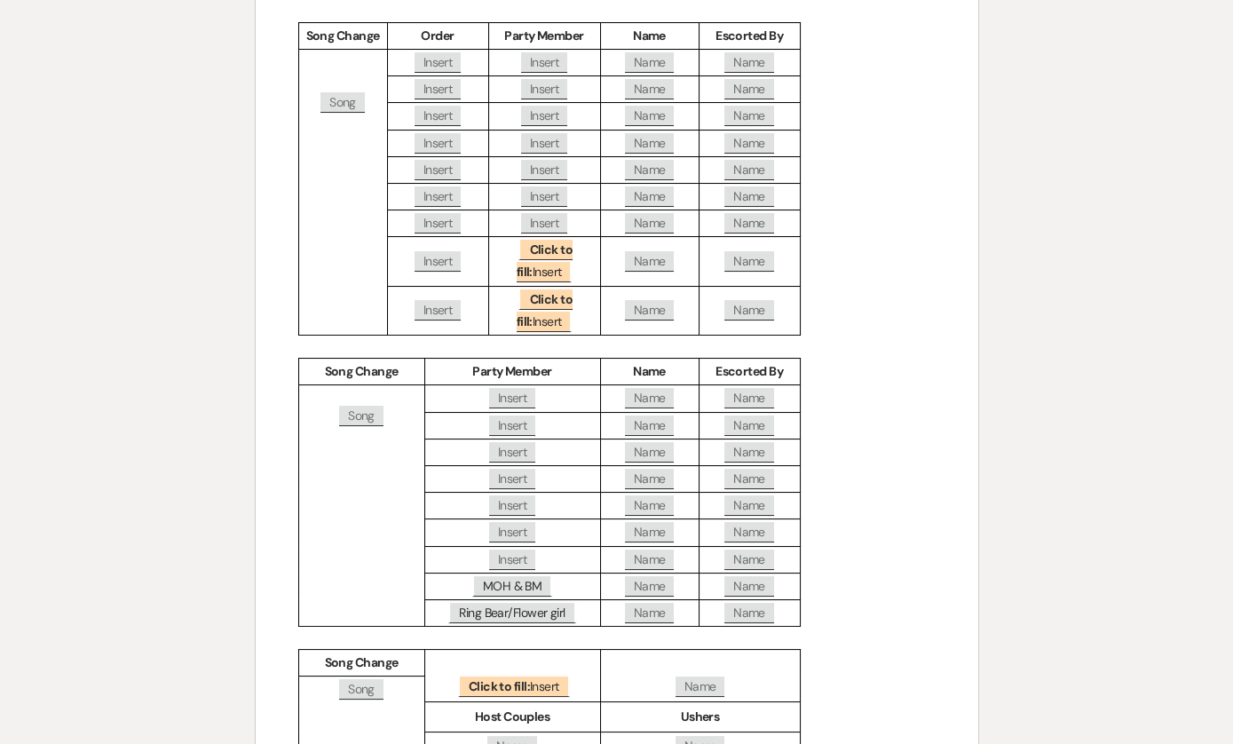
scroll to position [281, 0]
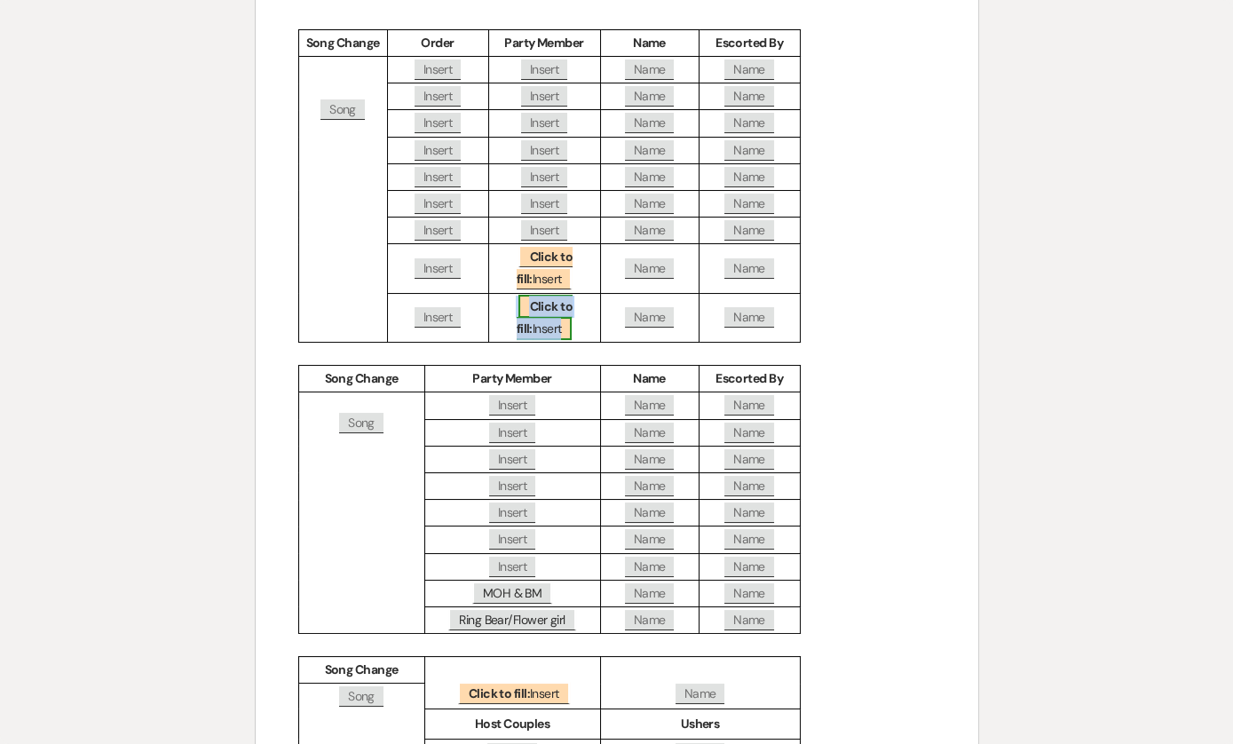
click at [523, 310] on span "Click to fill: [PERSON_NAME]" at bounding box center [544, 317] width 56 height 45
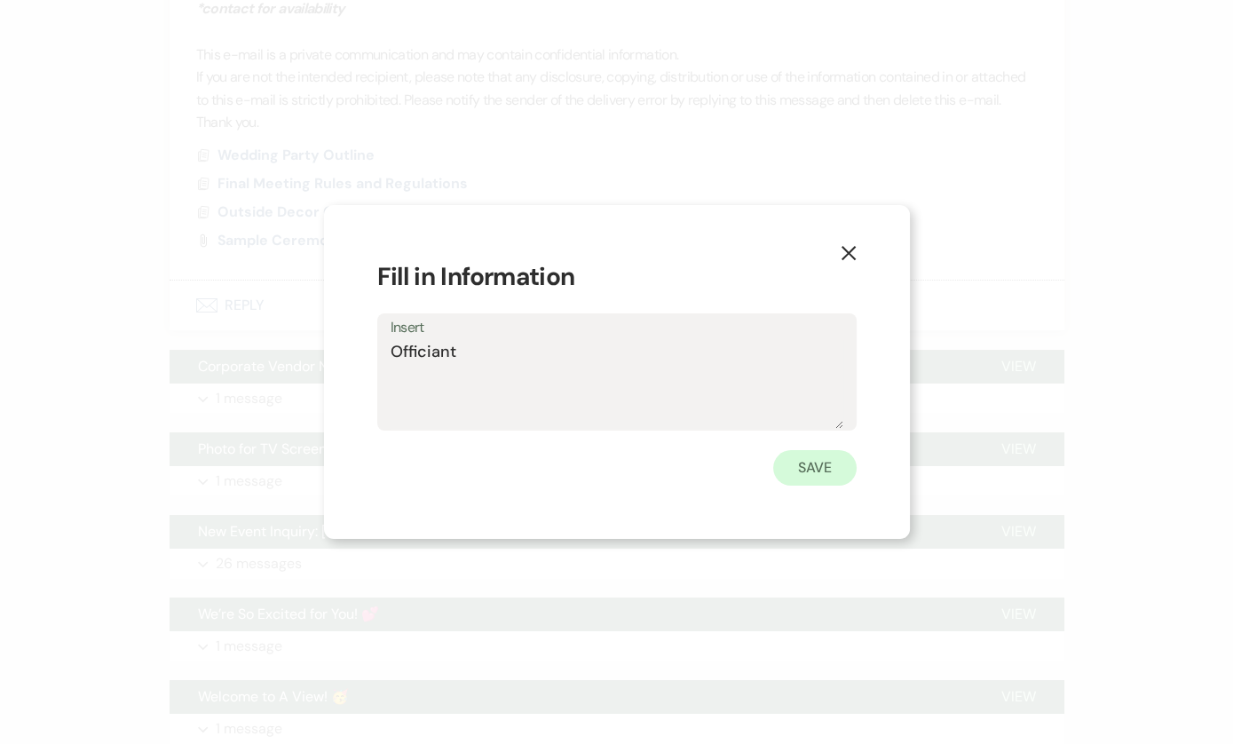
type textarea "Officiant"
click at [839, 478] on button "Save" at bounding box center [814, 467] width 83 height 35
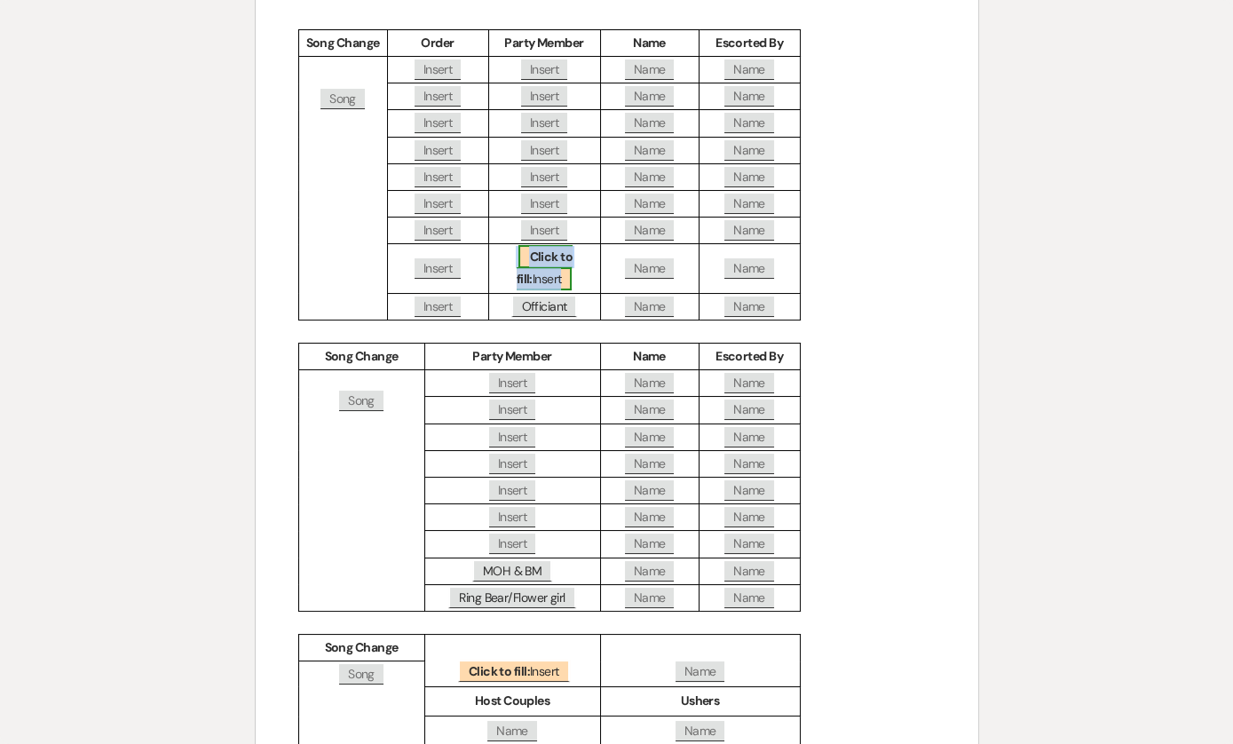
click at [550, 254] on b "Click to fill:" at bounding box center [544, 267] width 56 height 38
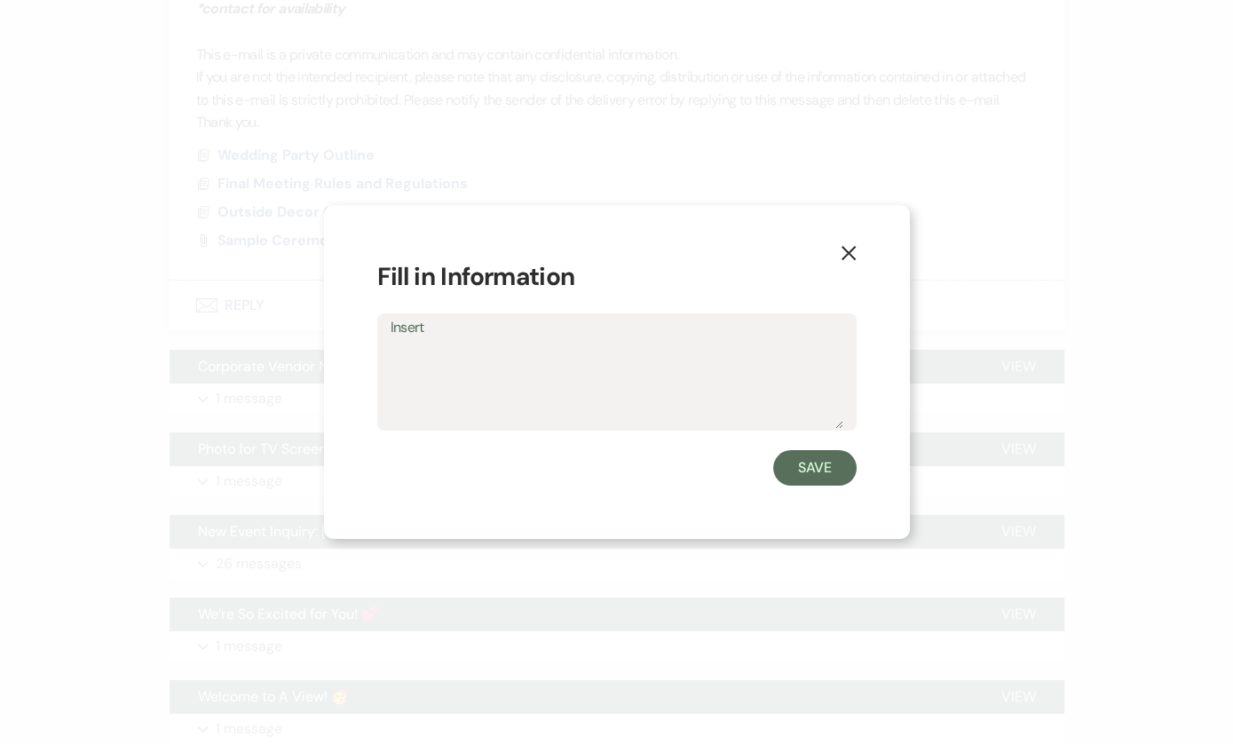
click at [540, 397] on textarea "Insert" at bounding box center [616, 384] width 453 height 89
type textarea "Mother of Bride"
click at [816, 470] on button "Save" at bounding box center [814, 467] width 83 height 35
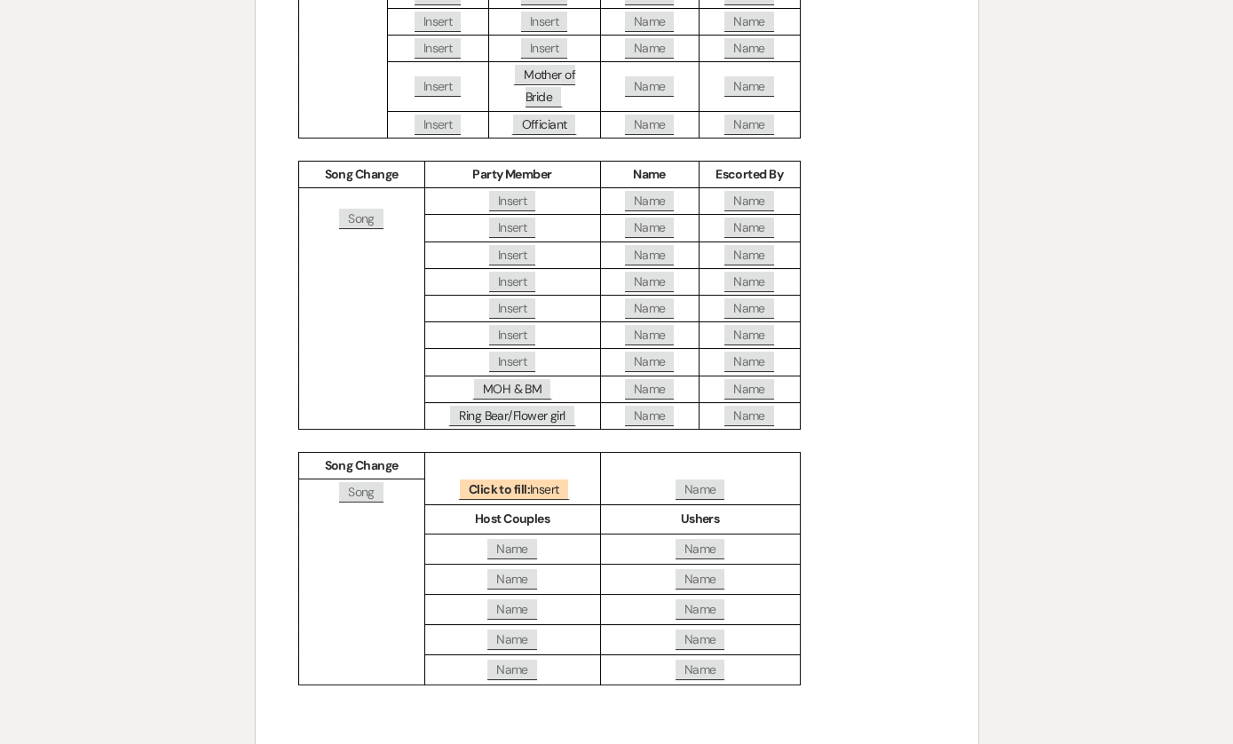
scroll to position [493, 0]
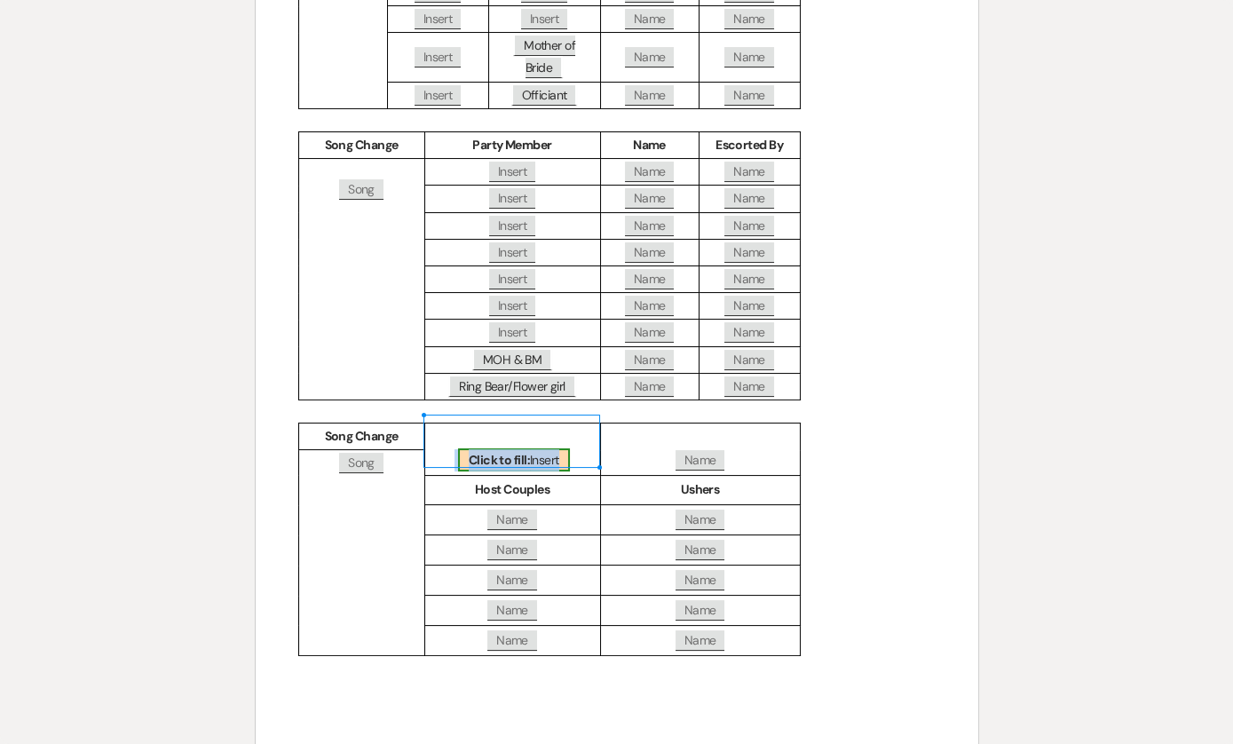
click at [500, 452] on b "Click to fill:" at bounding box center [499, 460] width 61 height 16
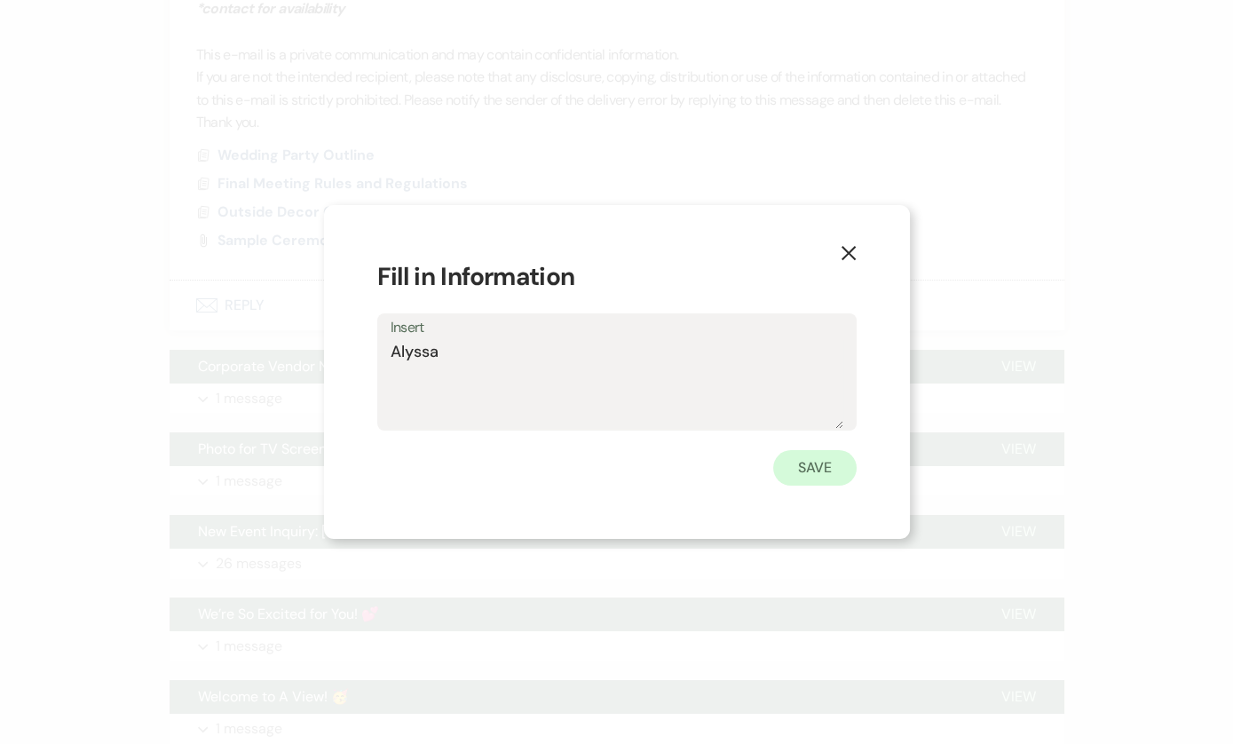
type textarea "Alyssa"
drag, startPoint x: 834, startPoint y: 467, endPoint x: 818, endPoint y: 465, distance: 16.1
click at [834, 467] on button "Save" at bounding box center [814, 467] width 83 height 35
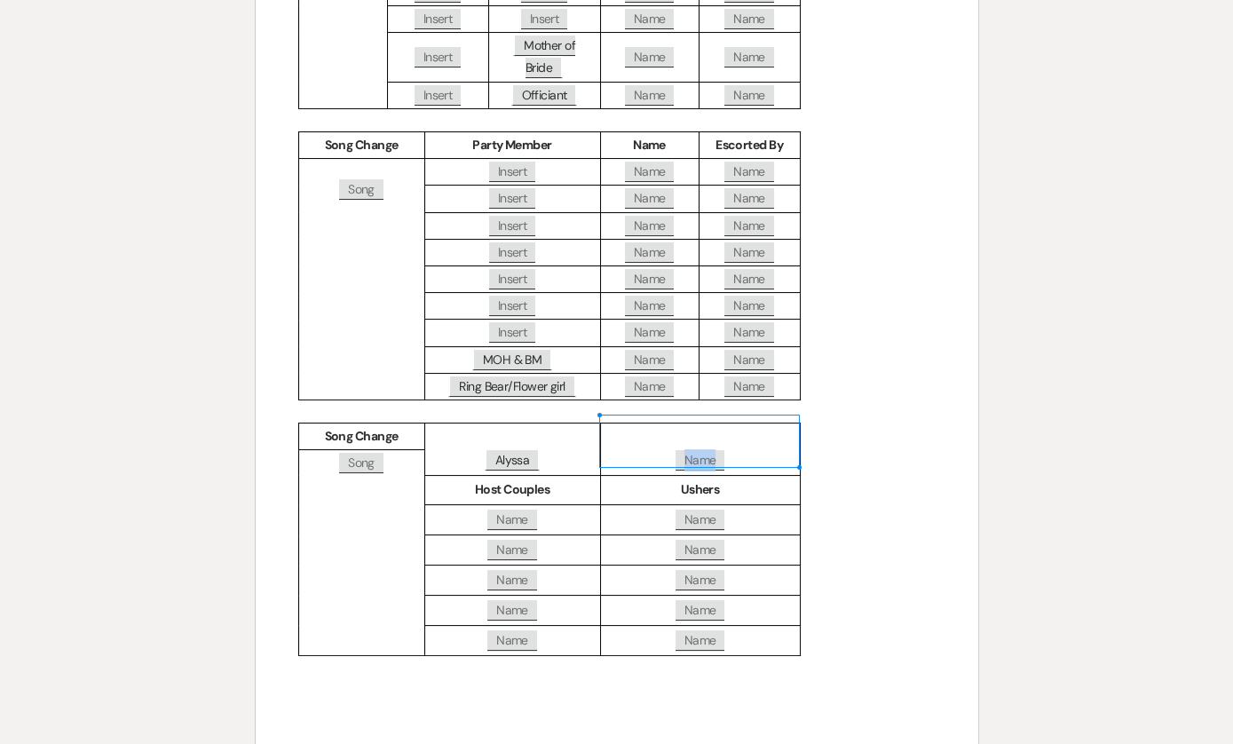
click at [690, 452] on span "Name" at bounding box center [700, 460] width 50 height 20
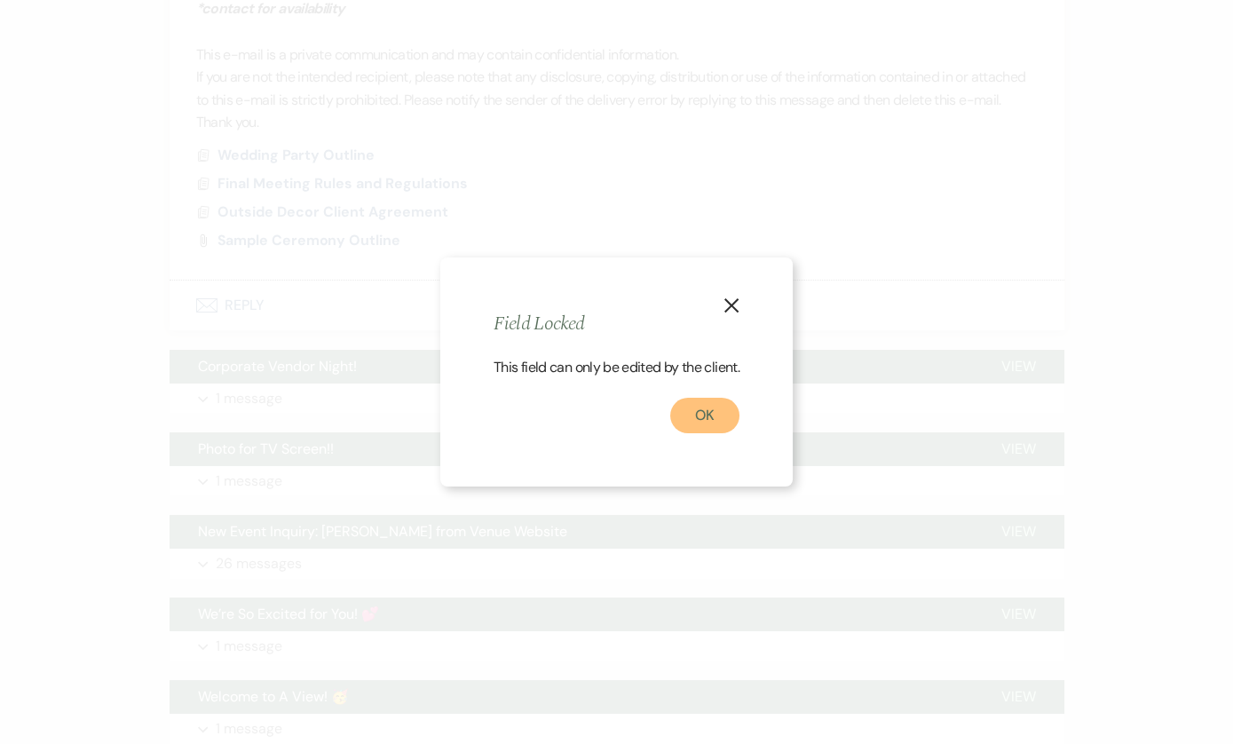
click at [708, 414] on button "OK" at bounding box center [704, 415] width 69 height 35
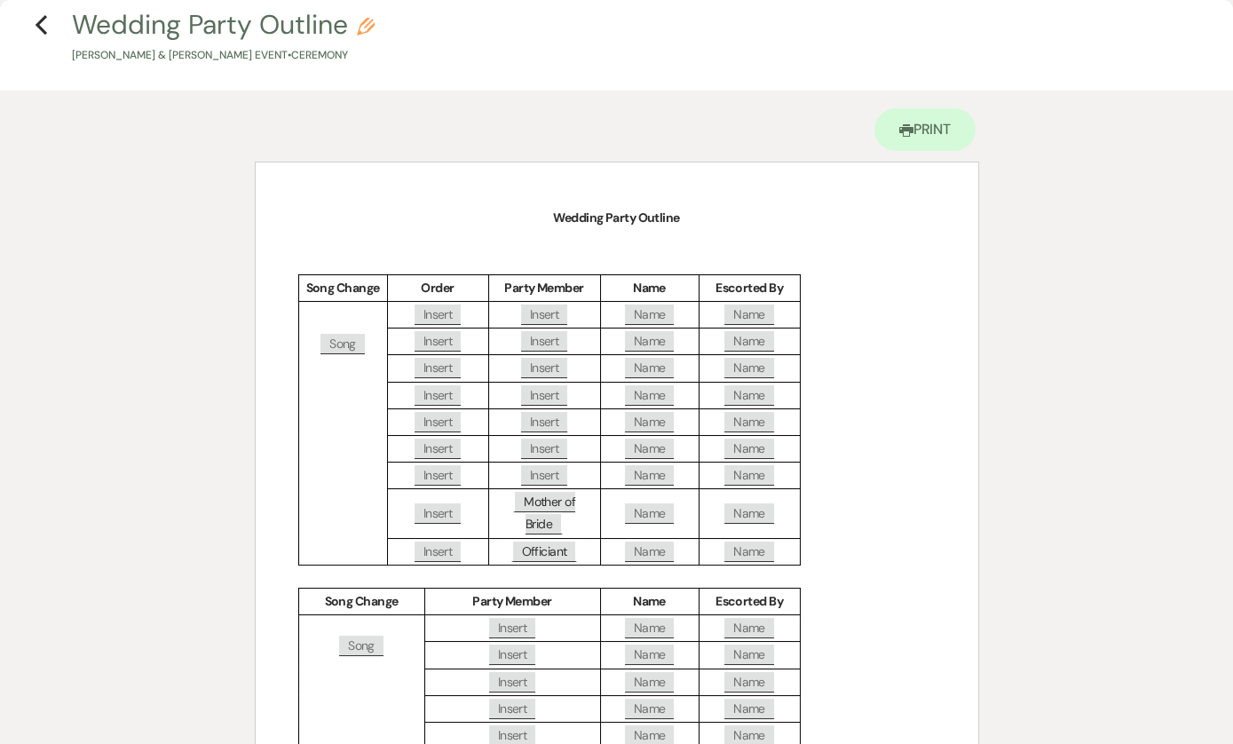
scroll to position [0, 0]
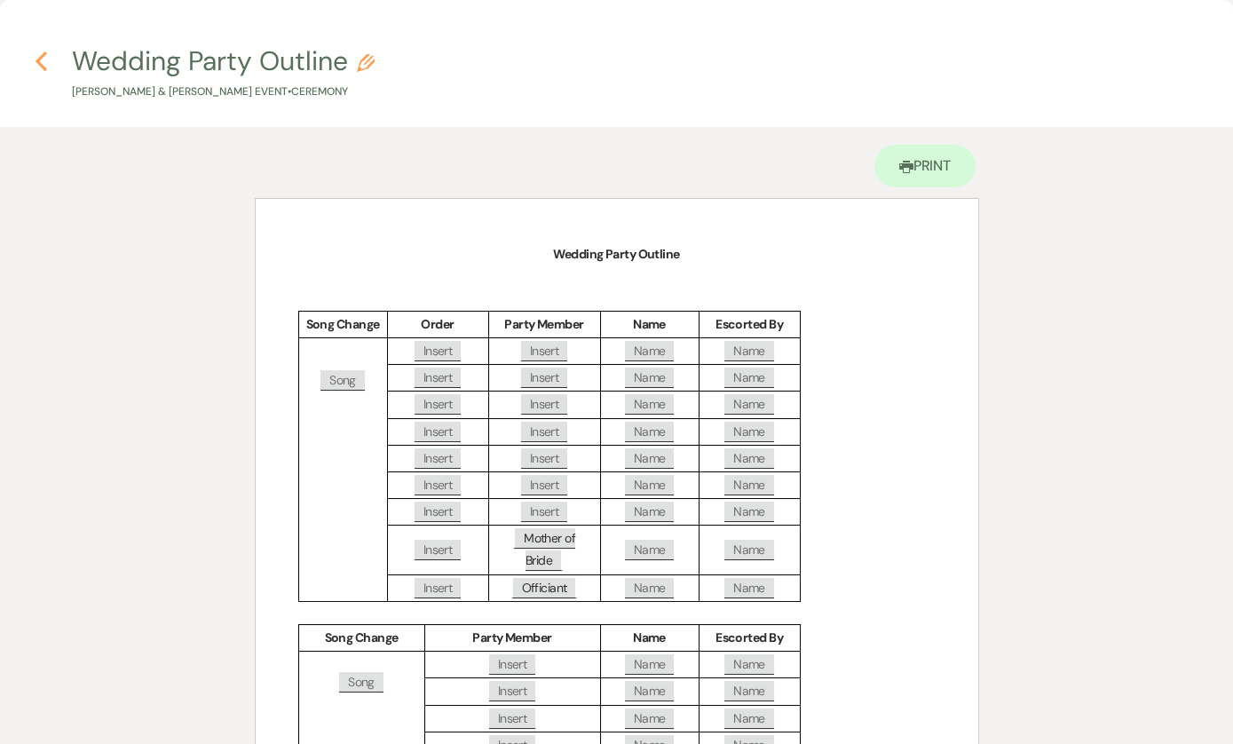
click at [43, 53] on icon "Previous" at bounding box center [41, 61] width 13 height 21
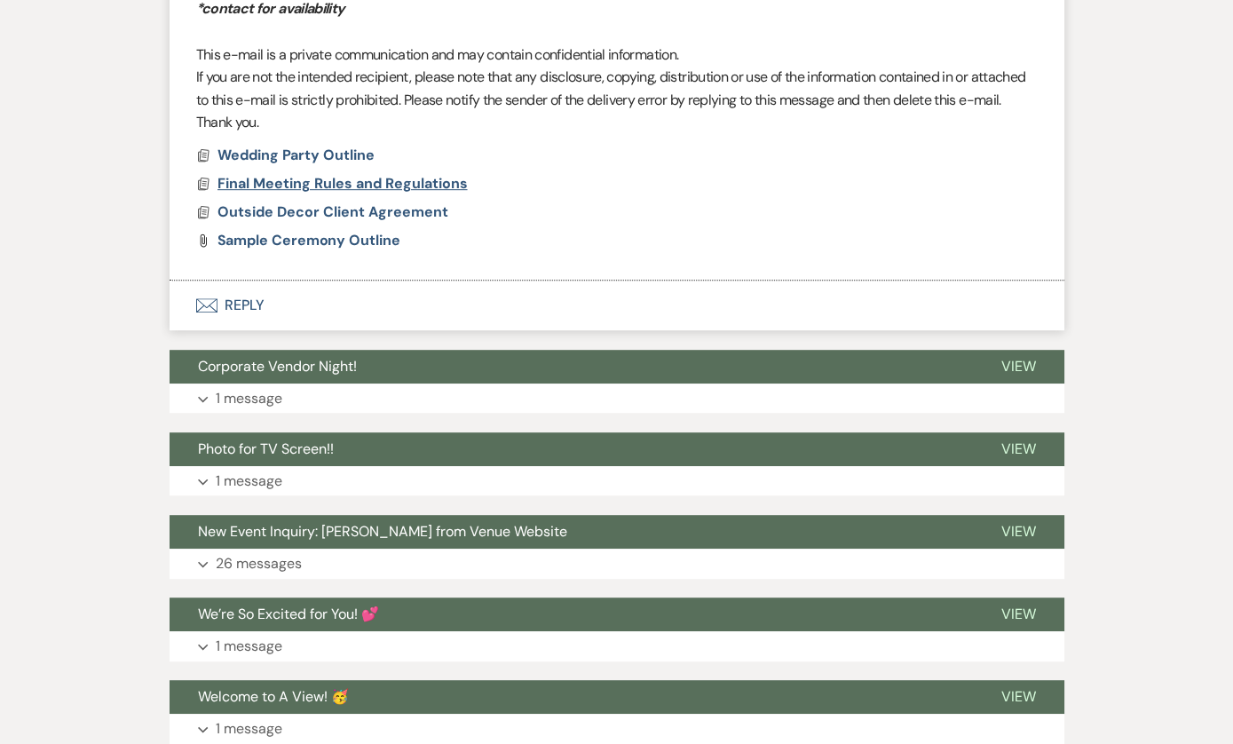
click at [327, 193] on span "Final Meeting Rules and Regulations" at bounding box center [342, 183] width 250 height 19
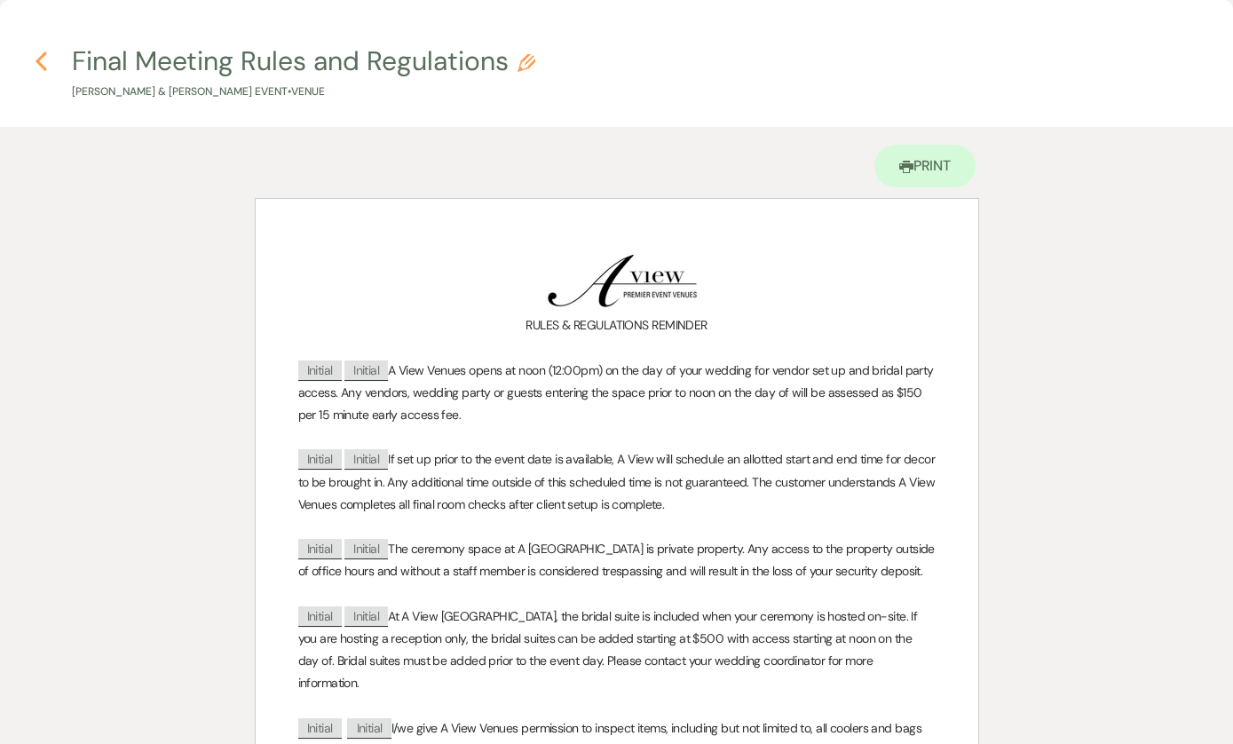
click at [43, 67] on use "button" at bounding box center [41, 61] width 12 height 20
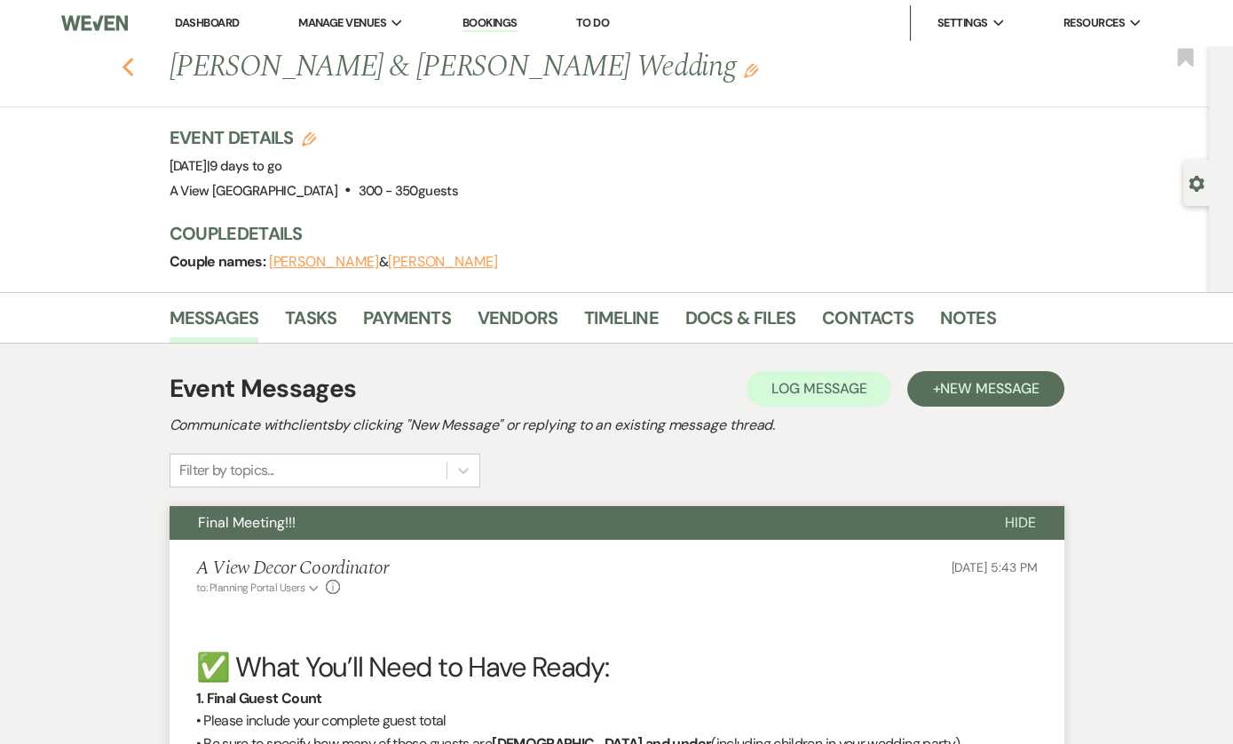
click at [129, 68] on icon "Previous" at bounding box center [128, 67] width 13 height 21
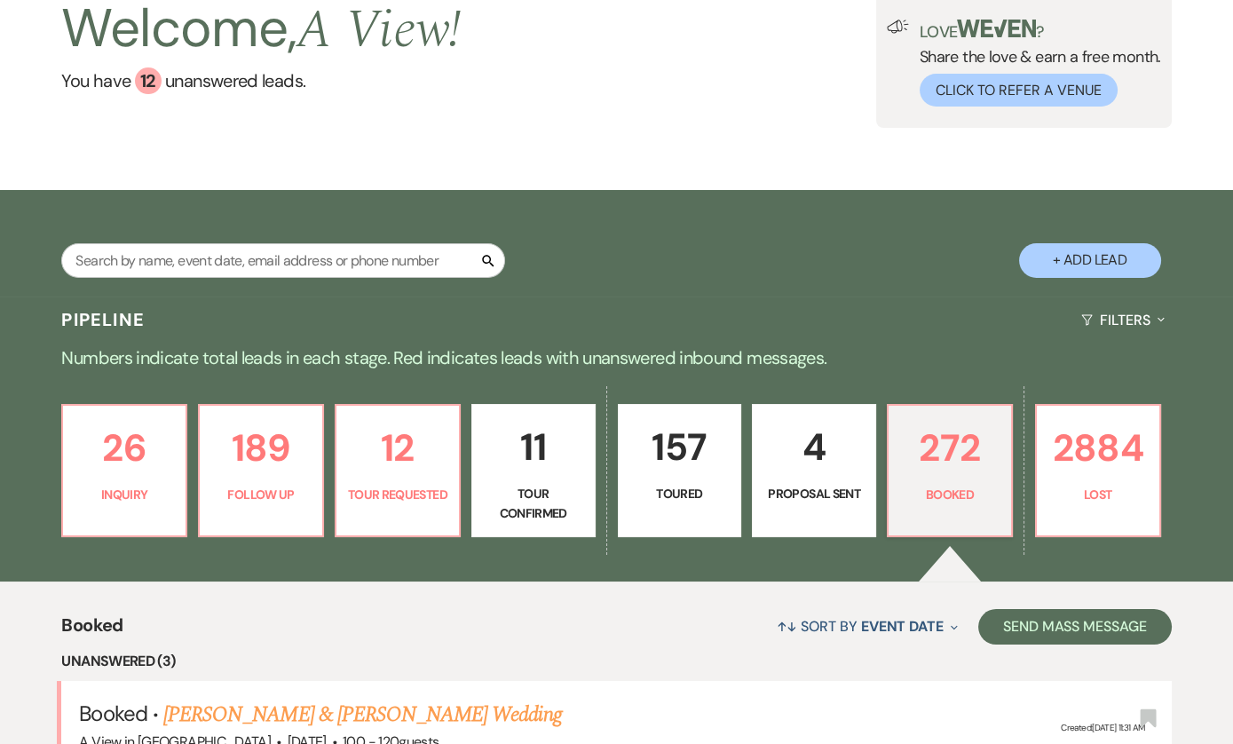
scroll to position [111, 0]
